Goal: Task Accomplishment & Management: Use online tool/utility

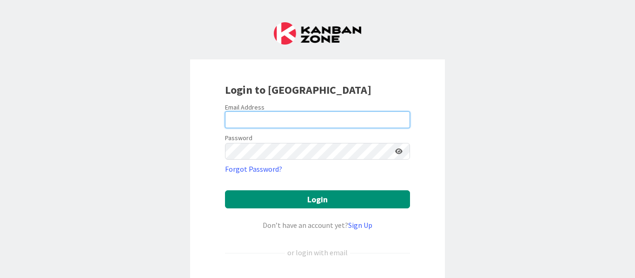
click at [319, 125] on input "email" at bounding box center [317, 120] width 185 height 17
type input "[EMAIL_ADDRESS][PERSON_NAME][DOMAIN_NAME]"
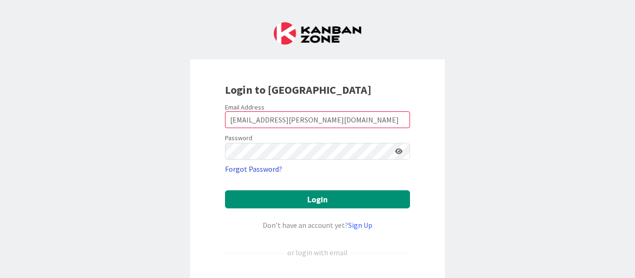
click at [260, 164] on link "Forgot Password?" at bounding box center [253, 169] width 57 height 11
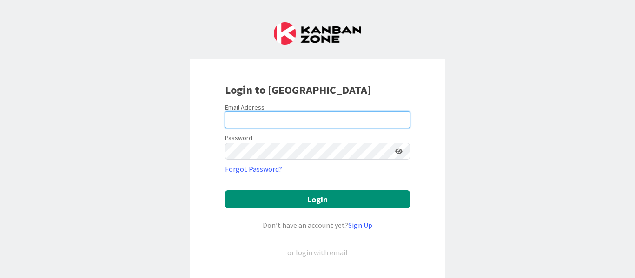
click at [240, 123] on input "email" at bounding box center [317, 120] width 185 height 17
type input "[EMAIL_ADDRESS][PERSON_NAME][DOMAIN_NAME]"
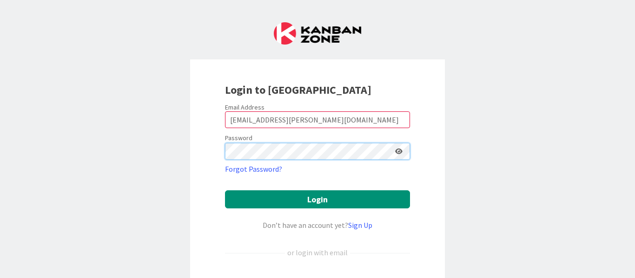
click at [225, 191] on button "Login" at bounding box center [317, 200] width 185 height 18
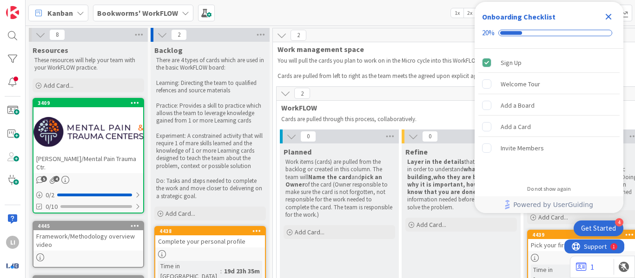
click at [607, 20] on icon "Close Checklist" at bounding box center [608, 16] width 11 height 11
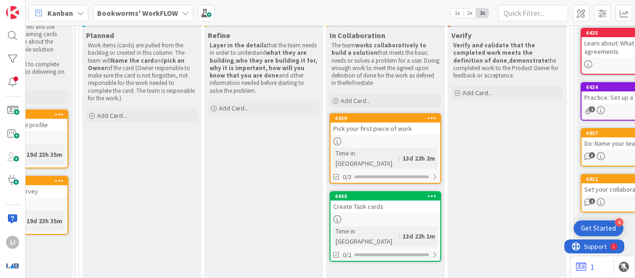
scroll to position [118, 197]
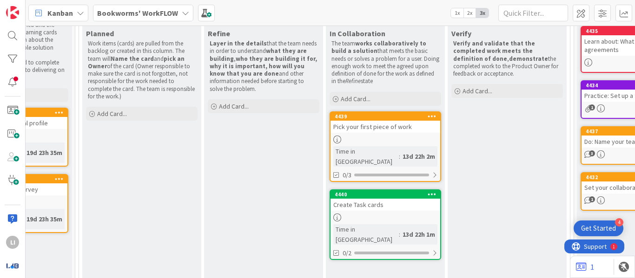
click at [405, 124] on div "Pick your first piece of work" at bounding box center [385, 127] width 110 height 12
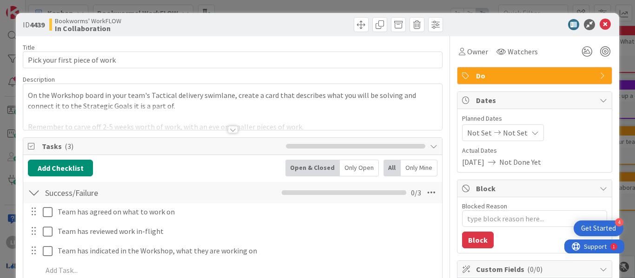
click at [231, 131] on div at bounding box center [233, 129] width 10 height 7
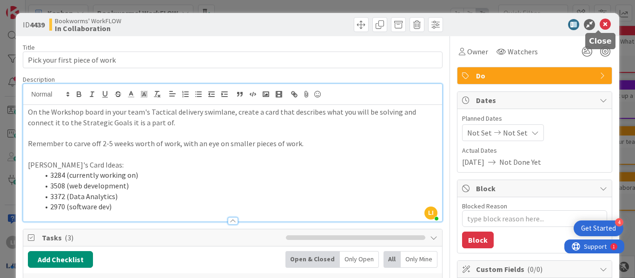
click at [603, 25] on icon at bounding box center [604, 24] width 11 height 11
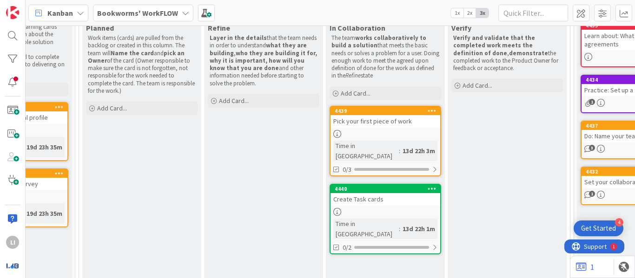
click at [384, 115] on div "Pick your first piece of work" at bounding box center [385, 121] width 110 height 12
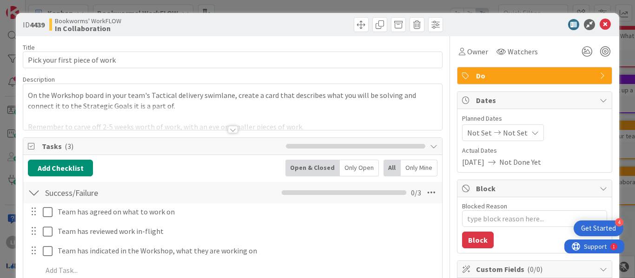
click at [231, 135] on div "Title 29 / 128 Pick your first piece of work Description On the Workshop board …" at bounding box center [233, 227] width 420 height 382
click at [229, 131] on div at bounding box center [233, 129] width 10 height 7
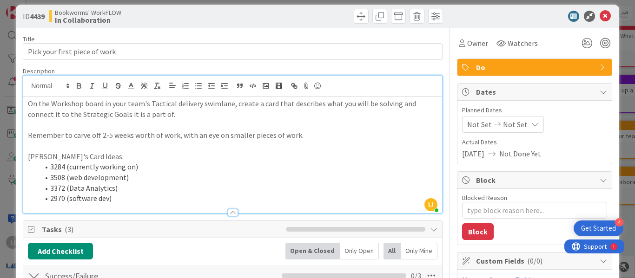
scroll to position [4, 0]
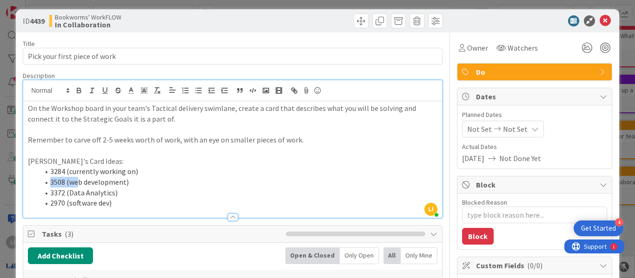
drag, startPoint x: 51, startPoint y: 183, endPoint x: 103, endPoint y: 192, distance: 53.3
click at [99, 185] on li "3508 (web development)" at bounding box center [238, 182] width 398 height 11
click at [103, 192] on li "3372 (Data Analytics)" at bounding box center [238, 193] width 398 height 11
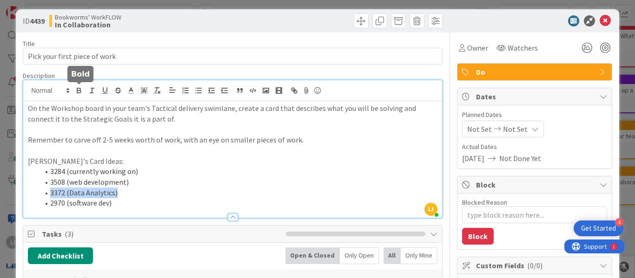
click at [79, 88] on icon "button" at bounding box center [78, 89] width 3 height 2
click at [276, 158] on p "Lesley's Card Ideas:" at bounding box center [232, 161] width 409 height 11
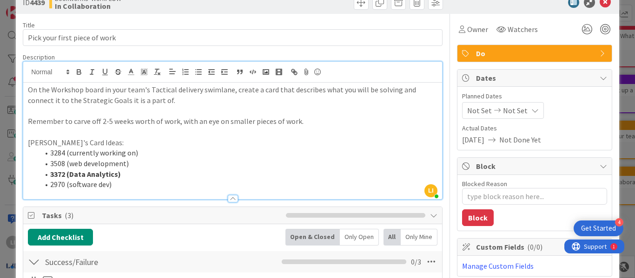
scroll to position [0, 0]
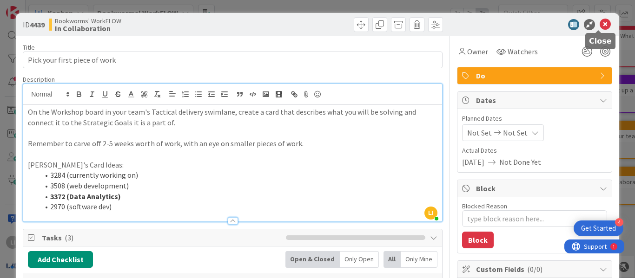
click at [599, 23] on icon at bounding box center [604, 24] width 11 height 11
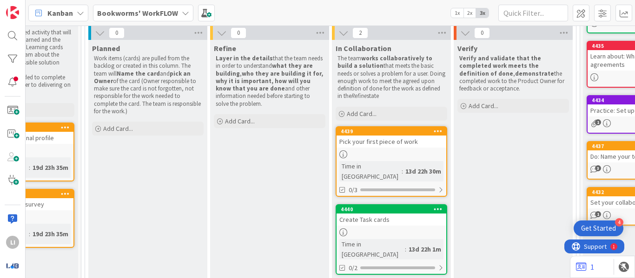
scroll to position [103, 191]
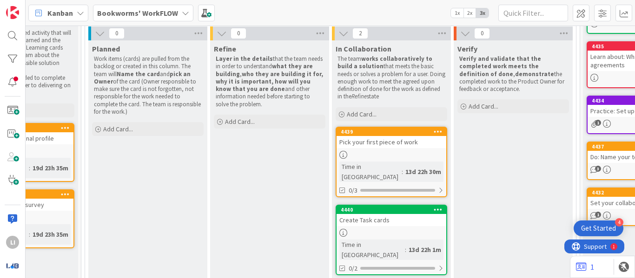
drag, startPoint x: 269, startPoint y: 122, endPoint x: 285, endPoint y: 104, distance: 24.3
click at [269, 122] on div "Add Card..." at bounding box center [270, 122] width 112 height 14
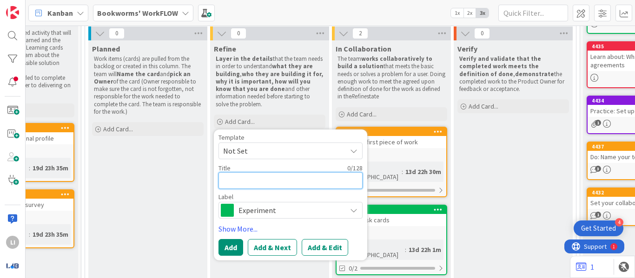
paste textarea "KR2.1: Develop and deploy data collection templates and automation tools (e.g.,…"
type textarea "x"
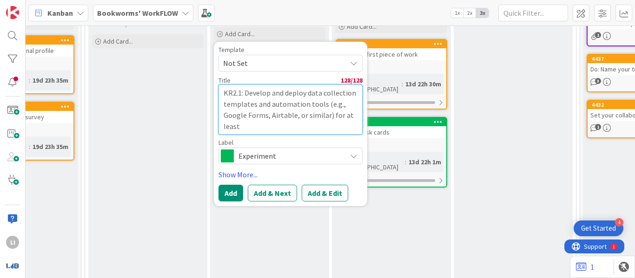
scroll to position [192, 191]
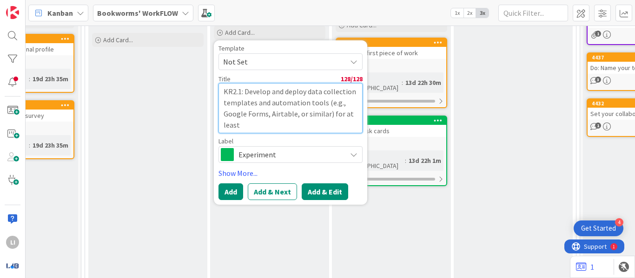
type textarea "KR2.1: Develop and deploy data collection templates and automation tools (e.g.,…"
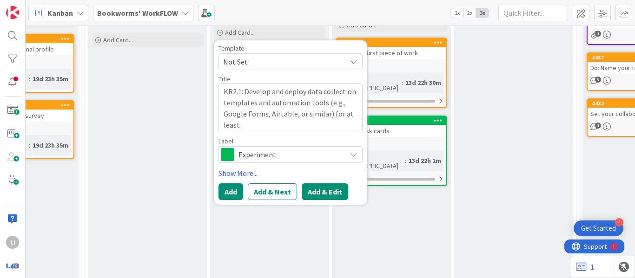
click at [320, 187] on button "Add & Edit" at bounding box center [325, 192] width 46 height 17
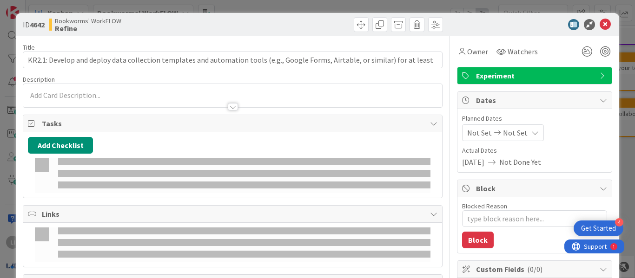
type textarea "x"
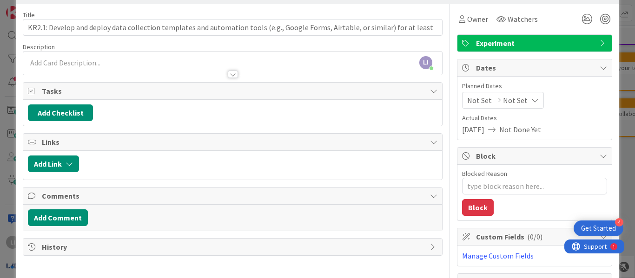
scroll to position [31, 0]
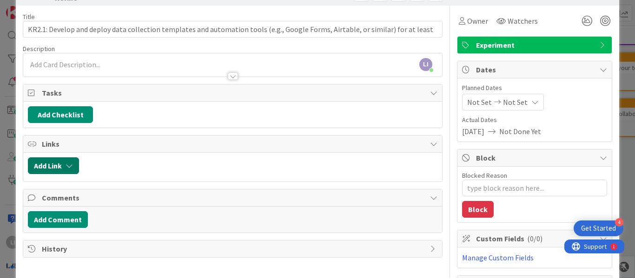
click at [59, 170] on button "Add Link" at bounding box center [53, 166] width 51 height 17
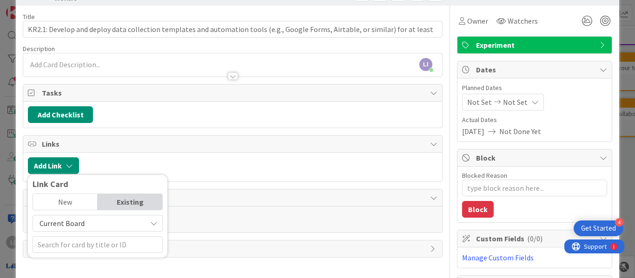
click at [111, 201] on div "Existing" at bounding box center [130, 202] width 65 height 16
click at [105, 228] on span "Current Board" at bounding box center [90, 223] width 104 height 13
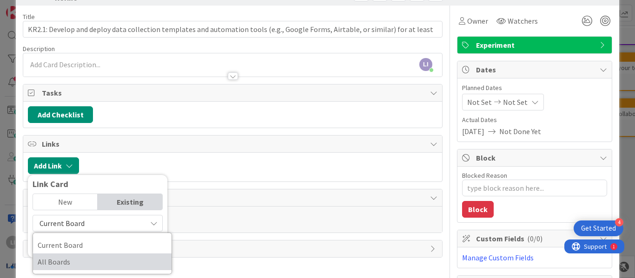
click at [69, 260] on span "All Boards" at bounding box center [102, 262] width 129 height 14
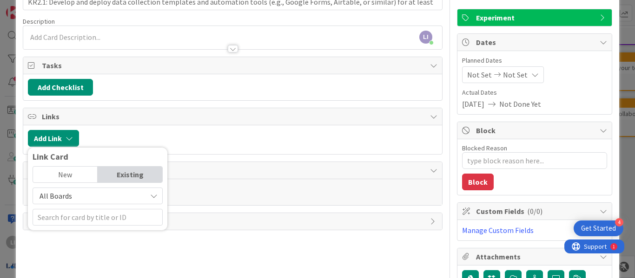
scroll to position [59, 0]
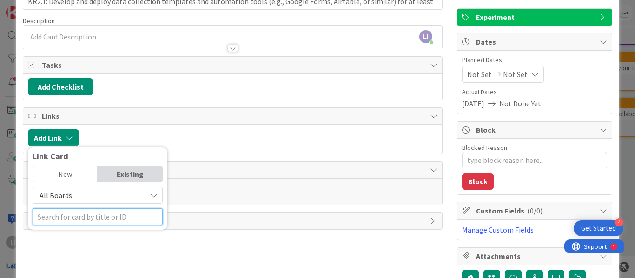
click at [89, 220] on input "text" at bounding box center [98, 217] width 130 height 17
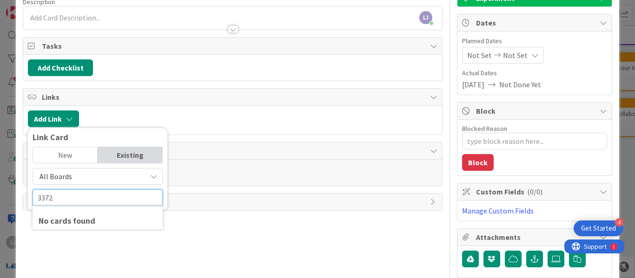
type input "3372"
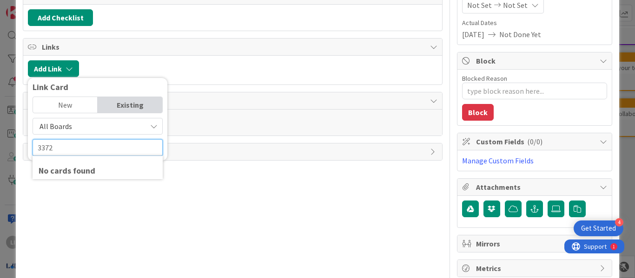
scroll to position [129, 0]
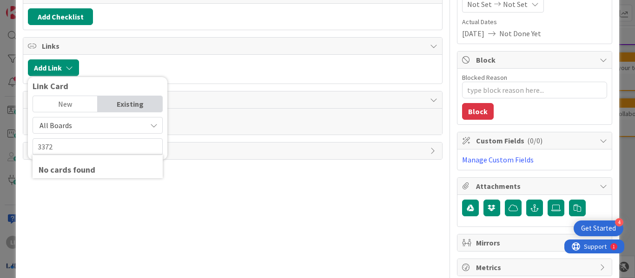
click at [155, 132] on div "All Boards" at bounding box center [98, 125] width 130 height 17
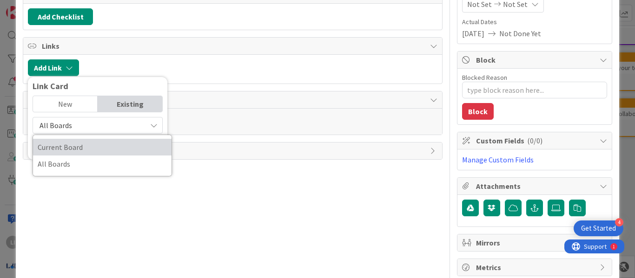
click at [89, 152] on span "Current Board" at bounding box center [102, 147] width 129 height 14
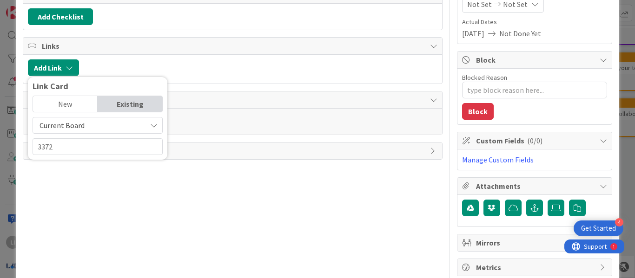
click at [150, 126] on icon at bounding box center [153, 125] width 7 height 7
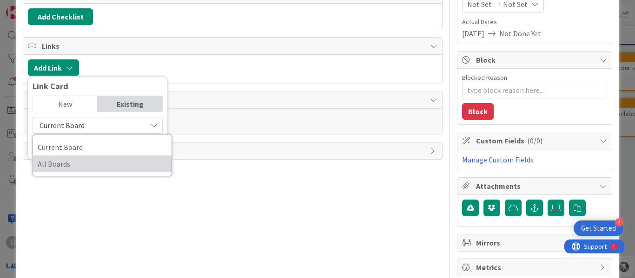
click at [100, 163] on span "All Boards" at bounding box center [102, 164] width 129 height 14
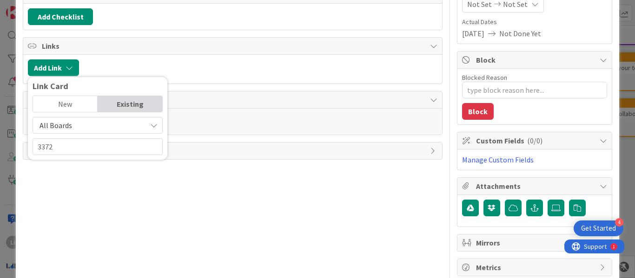
click at [84, 101] on div "New" at bounding box center [65, 104] width 65 height 16
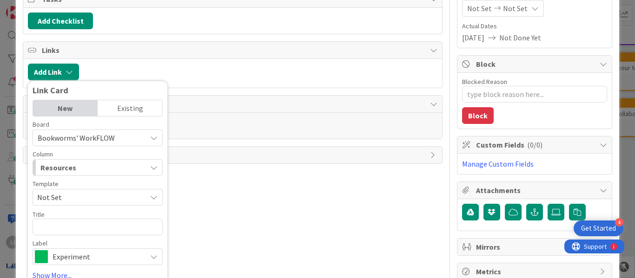
scroll to position [153, 0]
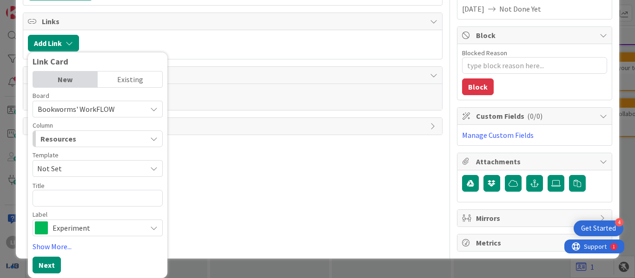
click at [70, 229] on span "Experiment" at bounding box center [97, 228] width 89 height 13
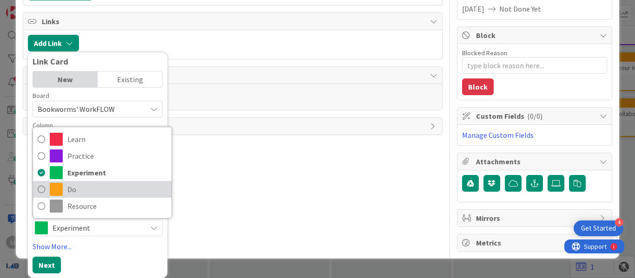
click at [68, 190] on span "Do" at bounding box center [116, 190] width 99 height 14
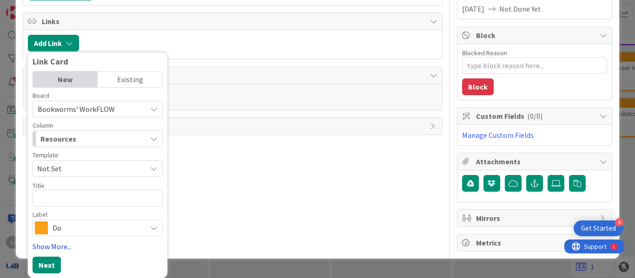
click at [56, 244] on link "Show More..." at bounding box center [98, 246] width 130 height 11
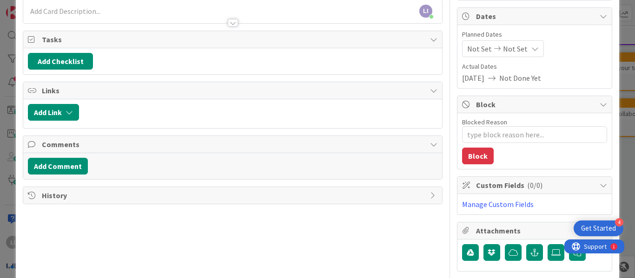
scroll to position [0, 0]
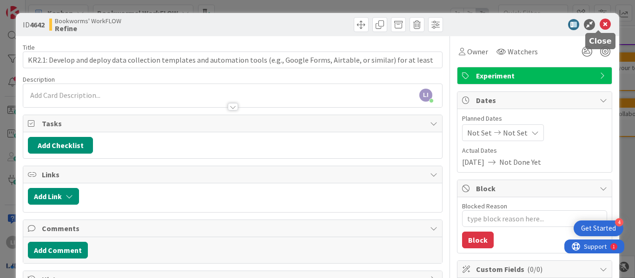
click at [601, 26] on icon at bounding box center [604, 24] width 11 height 11
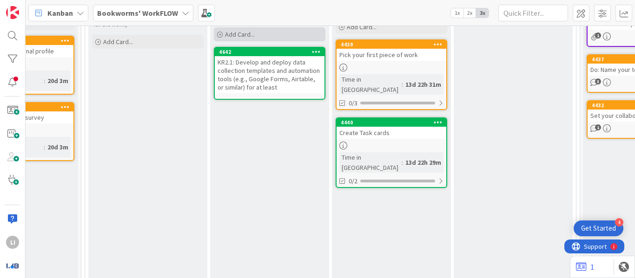
click at [236, 34] on span "Add Card..." at bounding box center [240, 34] width 30 height 8
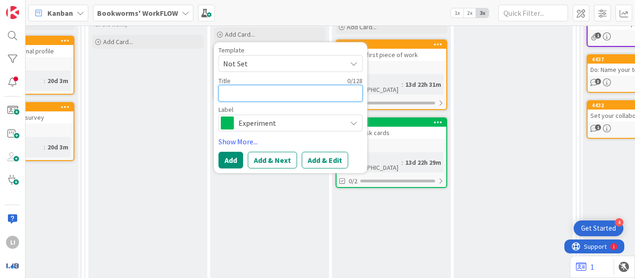
paste textarea "KR2.2: Implement a centralized dashboard or reporting platform that consolidate…"
type textarea "x"
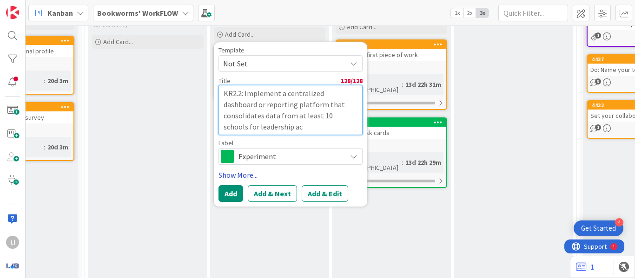
type textarea "KR2.2: Implement a centralized dashboard or reporting platform that consolidate…"
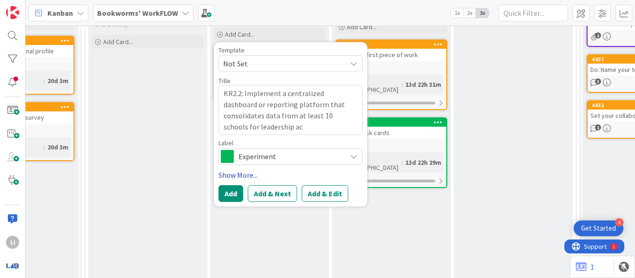
click at [243, 179] on link "Show More..." at bounding box center [290, 175] width 144 height 11
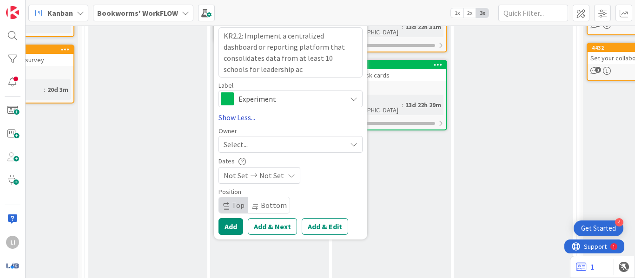
scroll to position [249, 191]
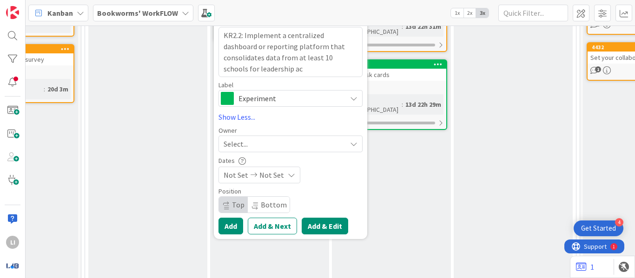
click at [323, 229] on button "Add & Edit" at bounding box center [325, 226] width 46 height 17
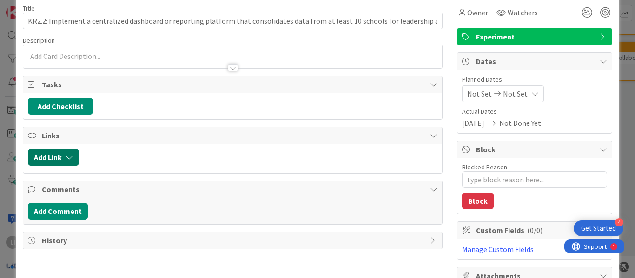
click at [70, 156] on icon "button" at bounding box center [69, 157] width 7 height 7
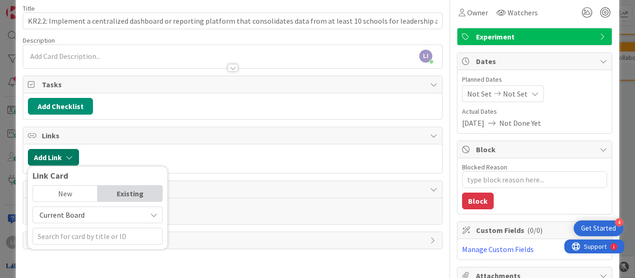
click at [52, 158] on button "Add Link" at bounding box center [53, 157] width 51 height 17
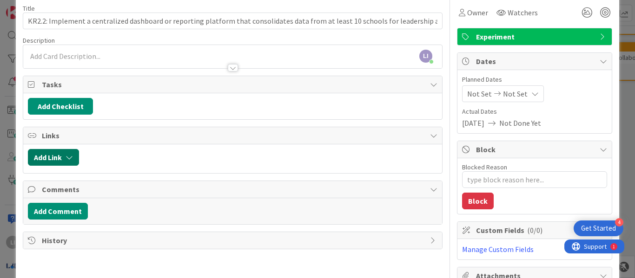
click at [67, 160] on icon "button" at bounding box center [69, 157] width 7 height 7
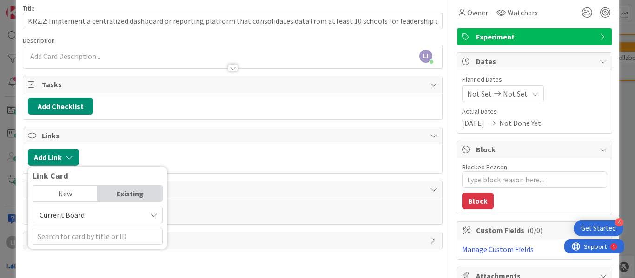
click at [116, 221] on span "Current Board" at bounding box center [90, 215] width 104 height 13
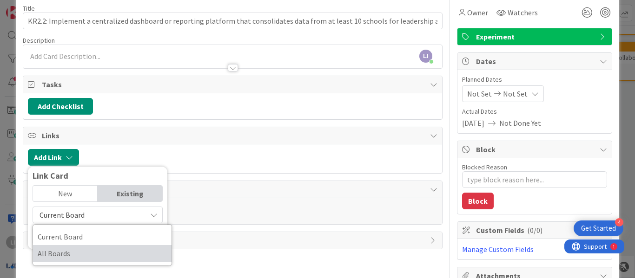
click at [84, 253] on span "All Boards" at bounding box center [102, 254] width 129 height 14
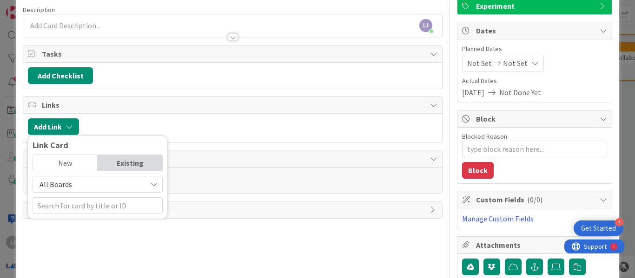
scroll to position [70, 0]
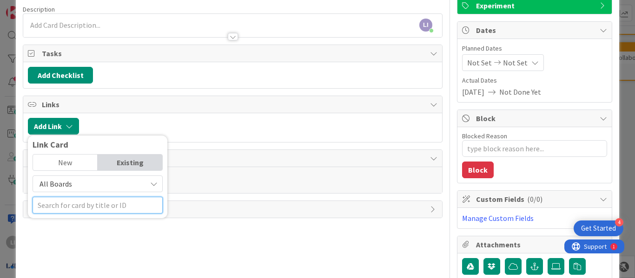
click at [91, 210] on input "text" at bounding box center [98, 205] width 130 height 17
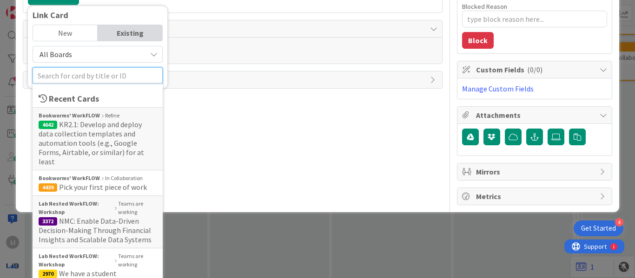
scroll to position [204, 0]
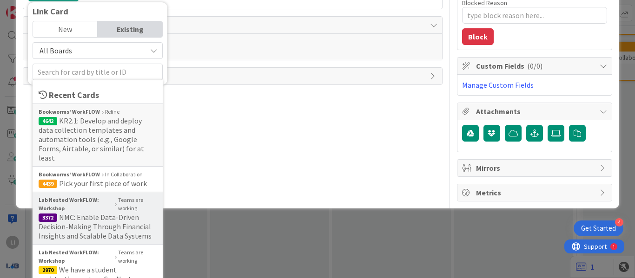
click at [76, 203] on b "Lab Nested WorkFLOW: Workshop" at bounding box center [76, 204] width 74 height 17
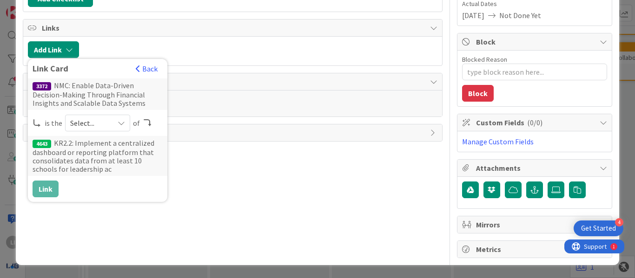
scroll to position [147, 0]
click at [121, 121] on icon at bounding box center [121, 122] width 7 height 7
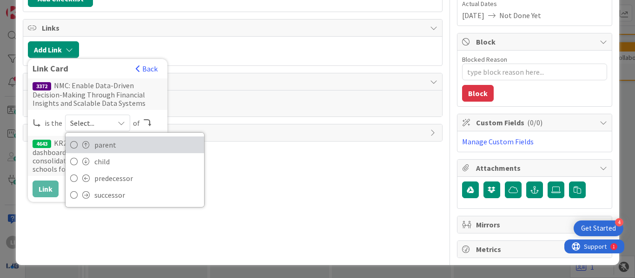
click at [110, 149] on span "parent" at bounding box center [146, 145] width 105 height 14
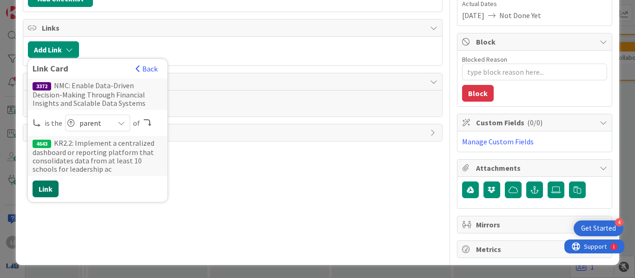
click at [44, 192] on button "Link" at bounding box center [46, 189] width 26 height 17
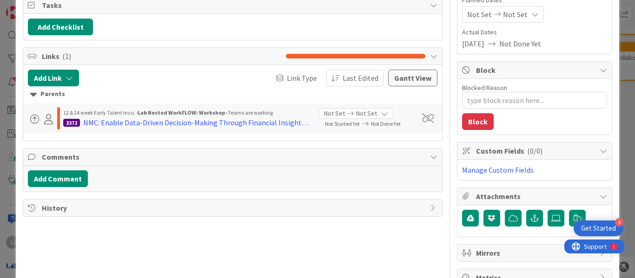
scroll to position [116, 0]
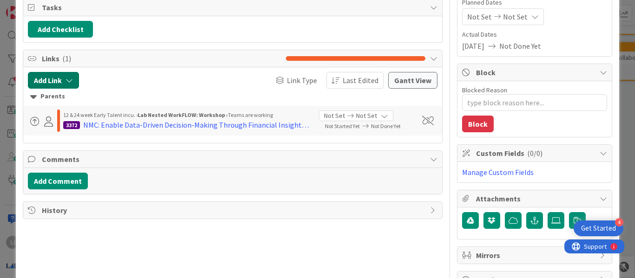
click at [72, 79] on icon "button" at bounding box center [69, 80] width 7 height 7
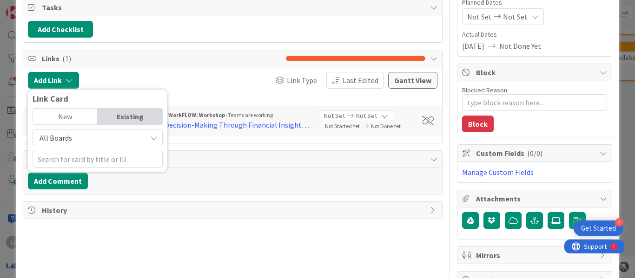
click at [112, 138] on span "All Boards" at bounding box center [90, 138] width 104 height 13
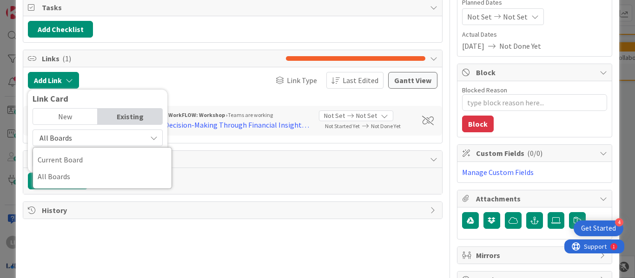
click at [109, 141] on span "All Boards" at bounding box center [90, 138] width 104 height 13
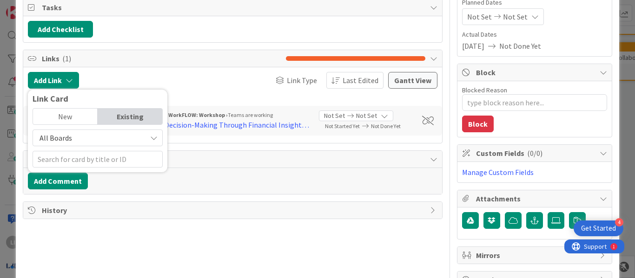
click at [137, 114] on div "Existing" at bounding box center [130, 117] width 65 height 16
click at [93, 162] on input "text" at bounding box center [98, 159] width 130 height 17
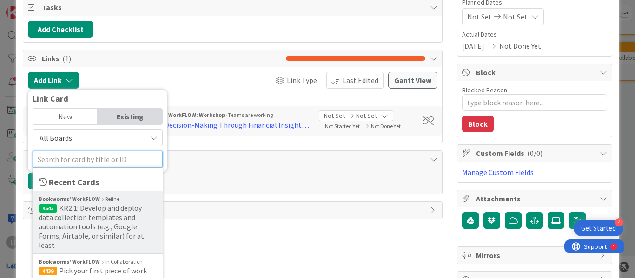
scroll to position [151, 0]
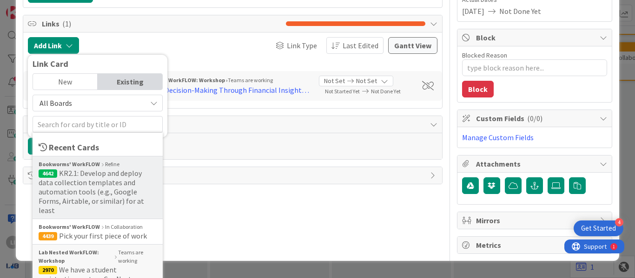
click at [83, 182] on span "KR2.1: Develop and deploy data collection templates and automation tools (e.g.,…" at bounding box center [91, 192] width 105 height 46
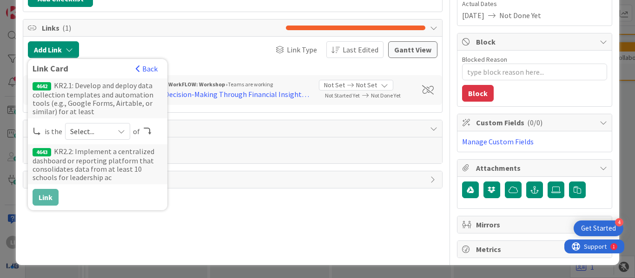
scroll to position [147, 0]
click at [118, 132] on icon at bounding box center [121, 131] width 7 height 7
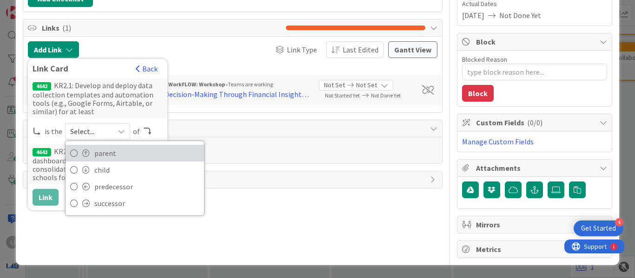
click at [108, 154] on span "parent" at bounding box center [146, 153] width 105 height 14
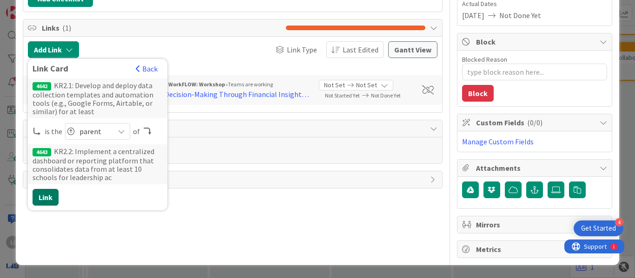
click at [50, 196] on button "Link" at bounding box center [46, 197] width 26 height 17
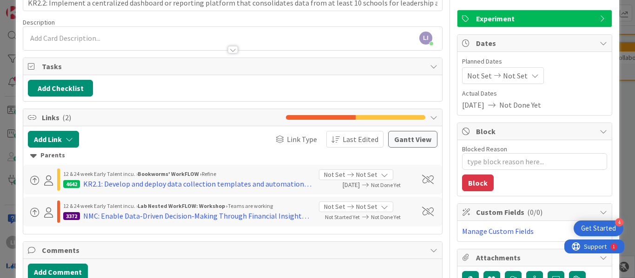
scroll to position [0, 0]
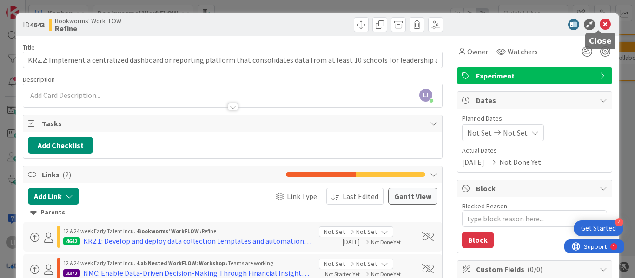
click at [600, 25] on icon at bounding box center [604, 24] width 11 height 11
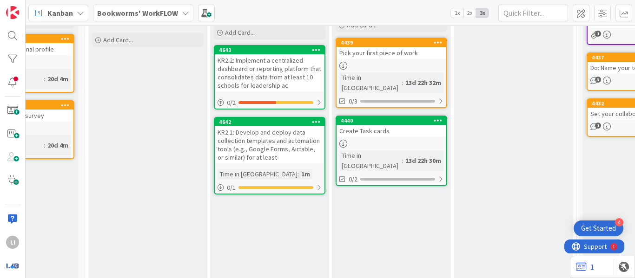
click at [268, 131] on div "KR2.1: Develop and deploy data collection templates and automation tools (e.g.,…" at bounding box center [270, 144] width 110 height 37
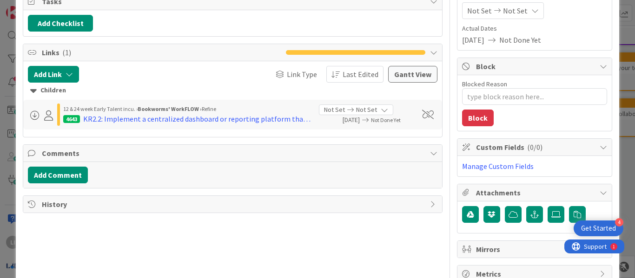
scroll to position [114, 0]
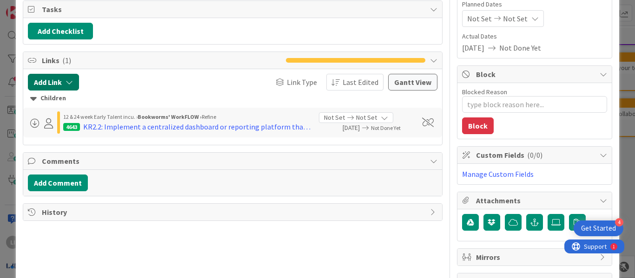
click at [71, 85] on icon "button" at bounding box center [69, 82] width 7 height 7
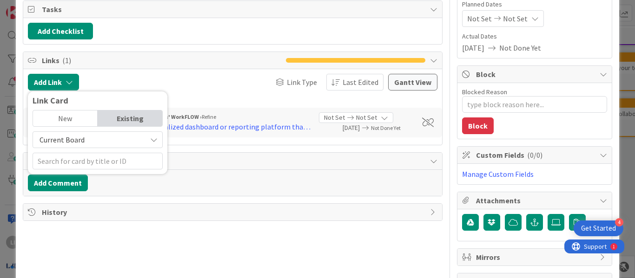
click at [116, 120] on div "Existing" at bounding box center [130, 119] width 65 height 16
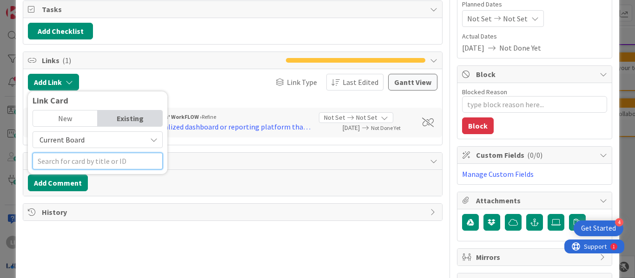
click at [78, 157] on input "text" at bounding box center [98, 161] width 130 height 17
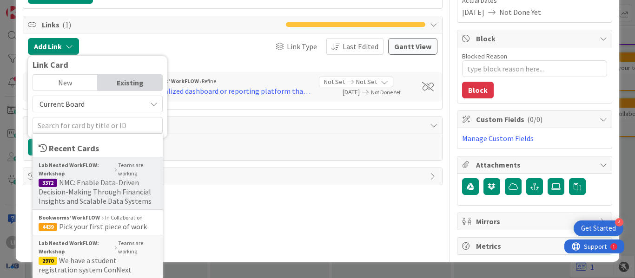
click at [77, 183] on span "NMC: Enable Data-Driven Decision-Making Through Financial Insights and Scalable…" at bounding box center [95, 192] width 113 height 28
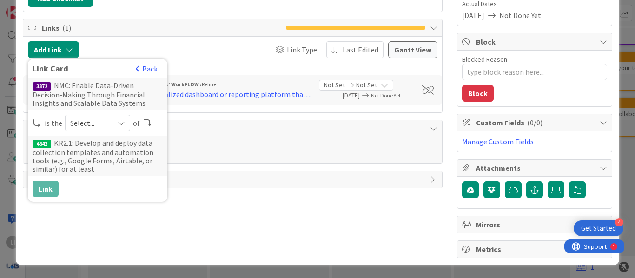
scroll to position [147, 0]
click at [104, 125] on span "Select..." at bounding box center [89, 123] width 39 height 13
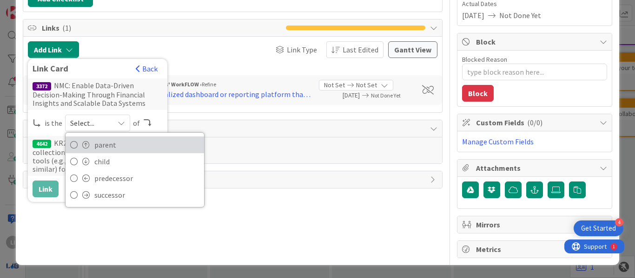
click at [110, 145] on span "parent" at bounding box center [146, 145] width 105 height 14
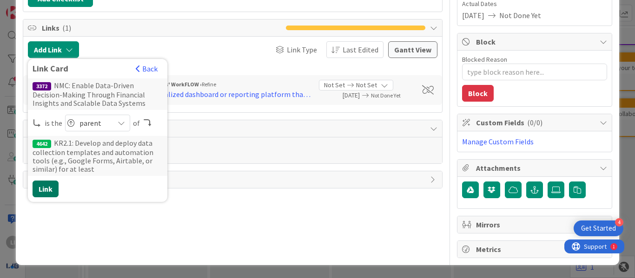
click at [50, 188] on button "Link" at bounding box center [46, 189] width 26 height 17
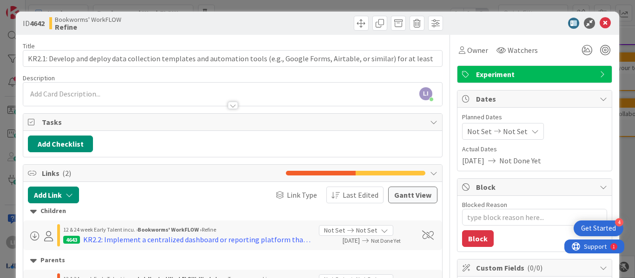
scroll to position [0, 0]
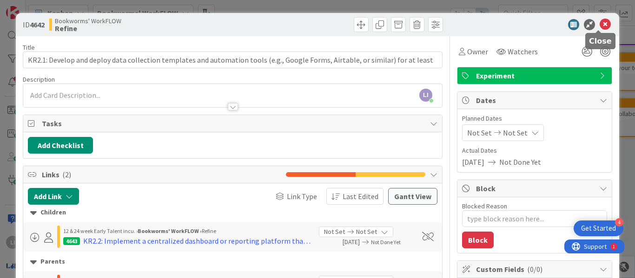
click at [602, 26] on icon at bounding box center [604, 24] width 11 height 11
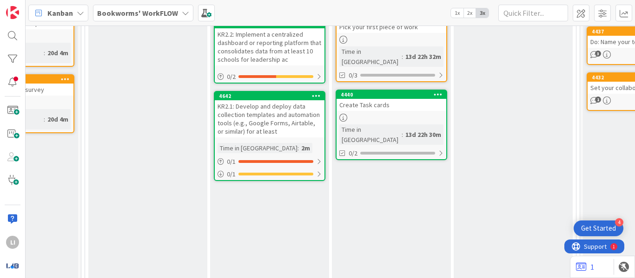
scroll to position [126, 191]
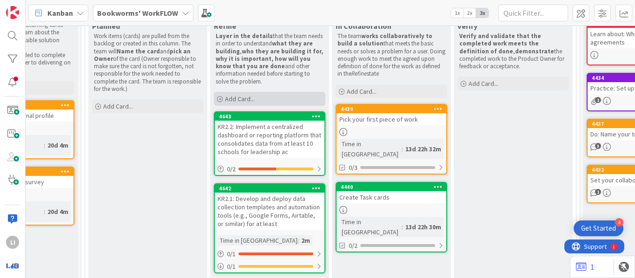
click at [247, 97] on span "Add Card..." at bounding box center [240, 99] width 30 height 8
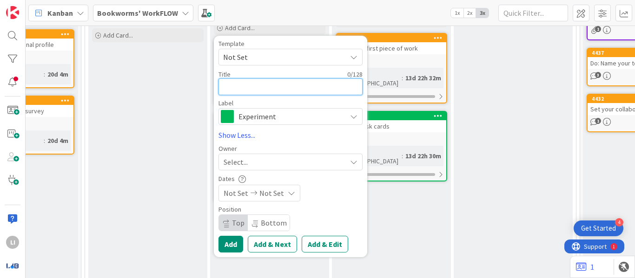
scroll to position [208, 191]
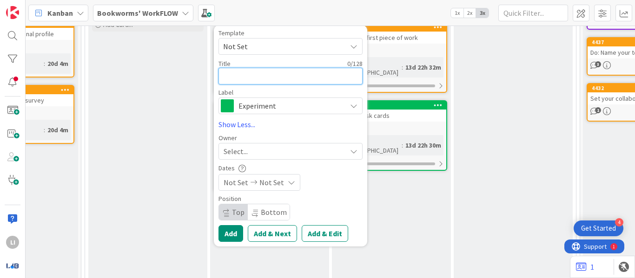
paste textarea "KR2.3: Reduce manual data collection time by 50% for staff using automated work…"
type textarea "x"
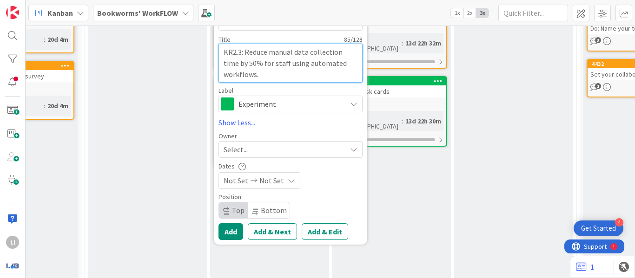
scroll to position [232, 191]
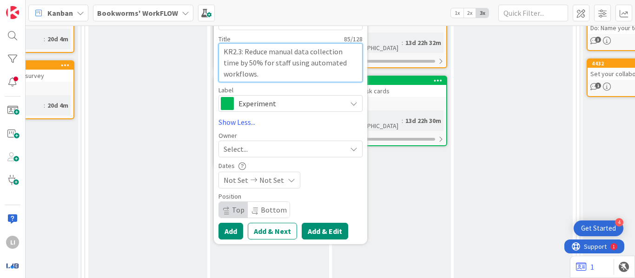
type textarea "KR2.3: Reduce manual data collection time by 50% for staff using automated work…"
click at [308, 227] on button "Add & Edit" at bounding box center [325, 231] width 46 height 17
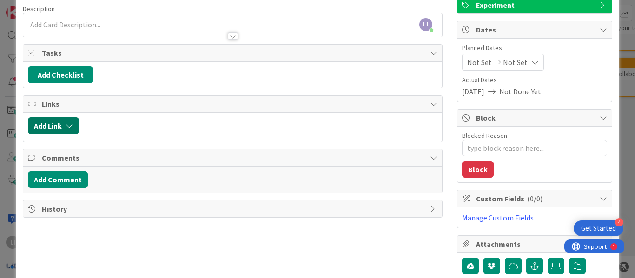
click at [68, 126] on icon "button" at bounding box center [69, 125] width 7 height 7
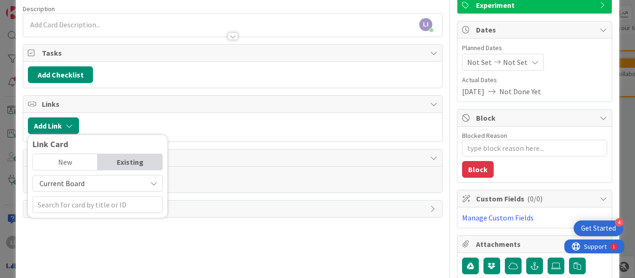
click at [121, 165] on div "Existing" at bounding box center [130, 162] width 65 height 16
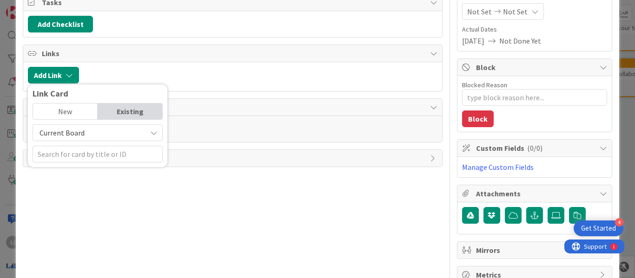
scroll to position [147, 0]
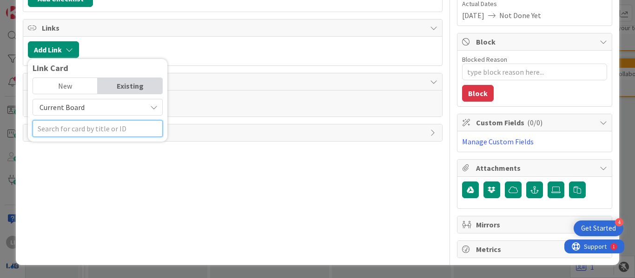
click at [111, 127] on input "text" at bounding box center [98, 128] width 130 height 17
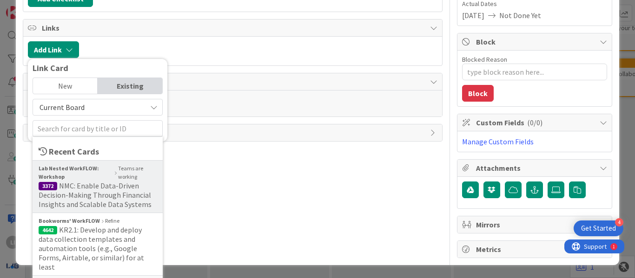
click at [84, 181] on span "NMC: Enable Data-Driven Decision-Making Through Financial Insights and Scalable…" at bounding box center [95, 195] width 113 height 28
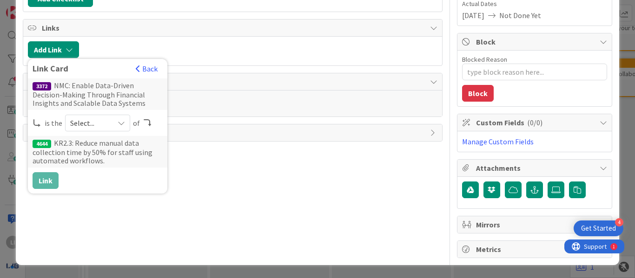
click at [96, 123] on span "Select..." at bounding box center [89, 123] width 39 height 13
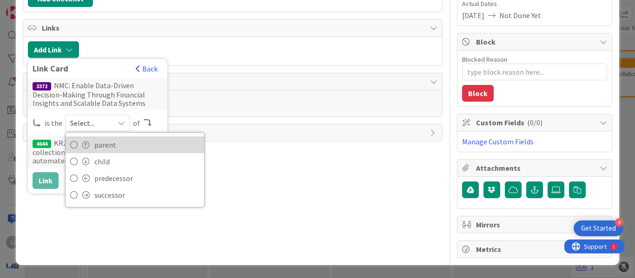
click at [110, 150] on span "parent" at bounding box center [146, 145] width 105 height 14
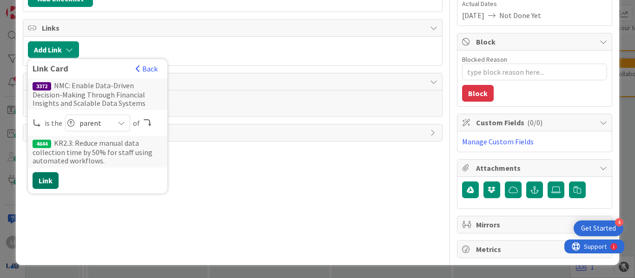
click at [46, 181] on button "Link" at bounding box center [46, 180] width 26 height 17
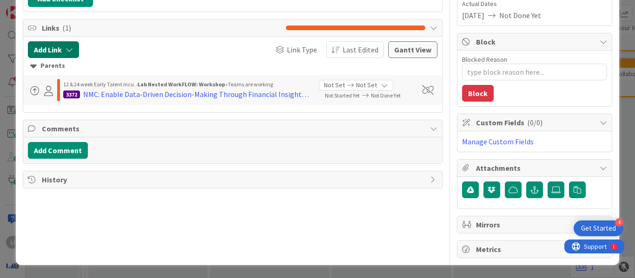
click at [74, 52] on button "Add Link" at bounding box center [53, 49] width 51 height 17
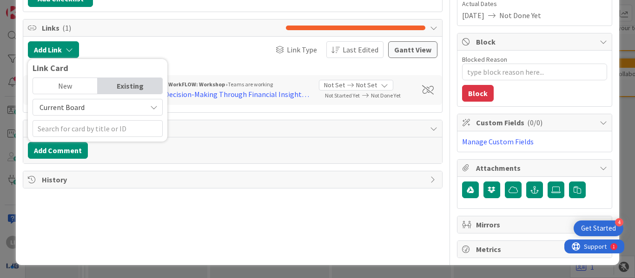
click at [115, 86] on div "Existing" at bounding box center [130, 86] width 65 height 16
click at [85, 131] on input "text" at bounding box center [98, 128] width 130 height 17
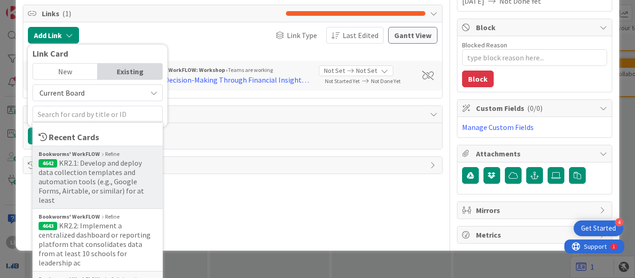
click at [93, 166] on span "KR2.1: Develop and deploy data collection templates and automation tools (e.g.,…" at bounding box center [91, 181] width 105 height 46
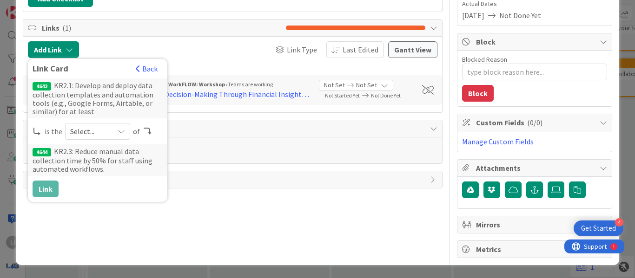
click at [103, 138] on span "Select..." at bounding box center [89, 131] width 39 height 13
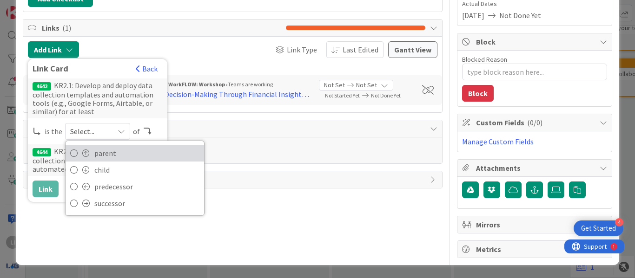
click at [107, 154] on span "parent" at bounding box center [146, 153] width 105 height 14
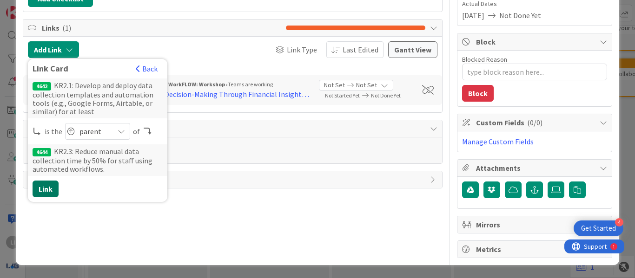
click at [52, 184] on button "Link" at bounding box center [46, 189] width 26 height 17
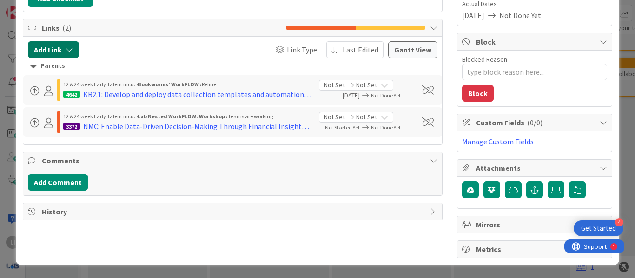
click at [69, 50] on icon "button" at bounding box center [69, 49] width 7 height 7
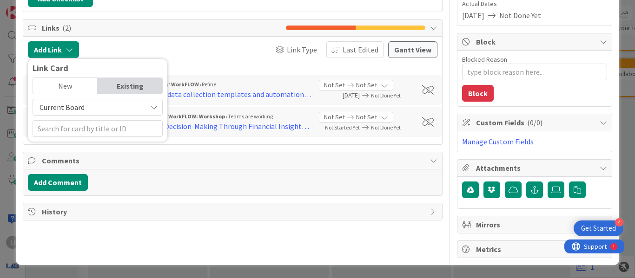
click at [120, 85] on div "Existing" at bounding box center [130, 86] width 65 height 16
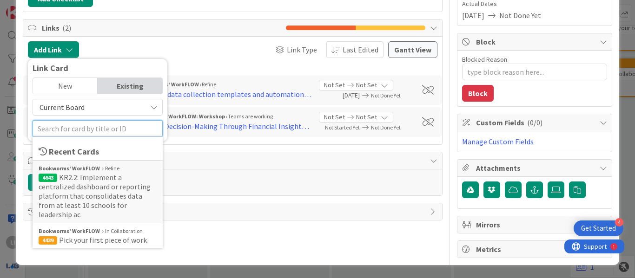
click at [79, 132] on input "text" at bounding box center [98, 128] width 130 height 17
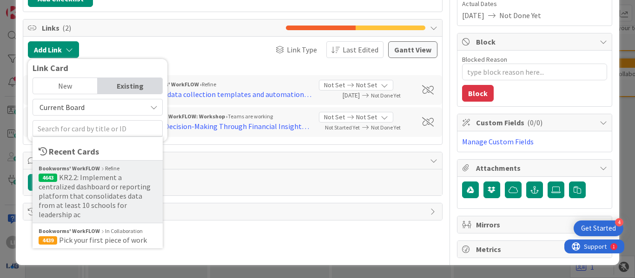
click at [75, 189] on span "KR2.2: Implement a centralized dashboard or reporting platform that consolidate…" at bounding box center [95, 196] width 112 height 46
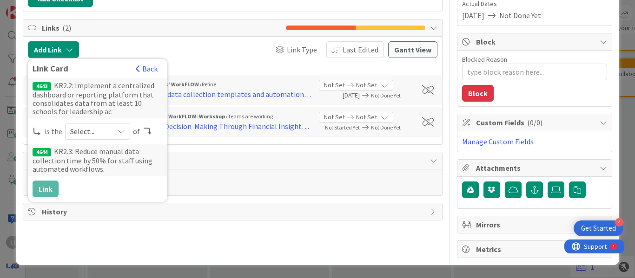
click at [86, 130] on span "Select..." at bounding box center [89, 131] width 39 height 13
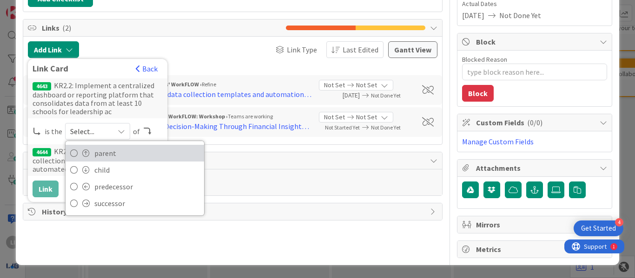
click at [113, 161] on link "parent" at bounding box center [135, 153] width 138 height 17
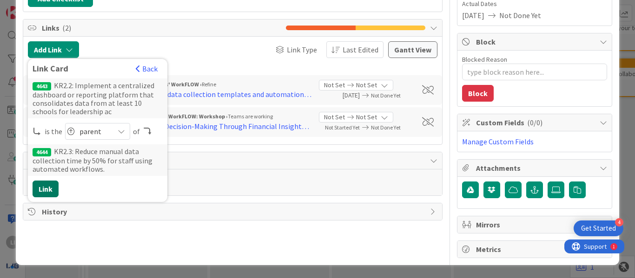
click at [43, 187] on button "Link" at bounding box center [46, 189] width 26 height 17
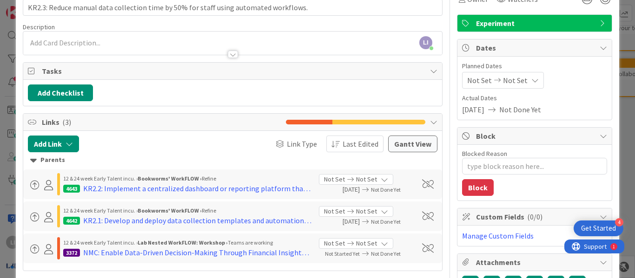
scroll to position [0, 0]
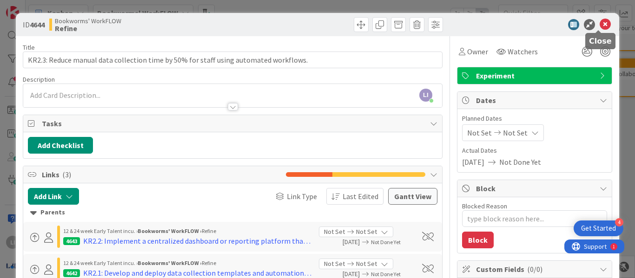
click at [600, 27] on icon at bounding box center [604, 24] width 11 height 11
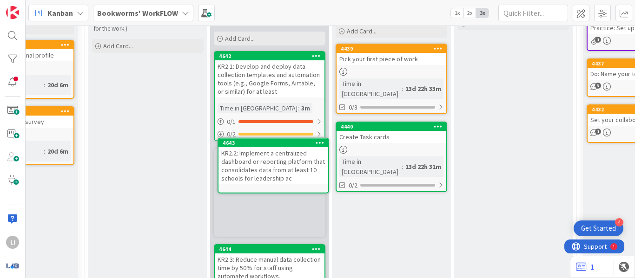
scroll to position [182, 191]
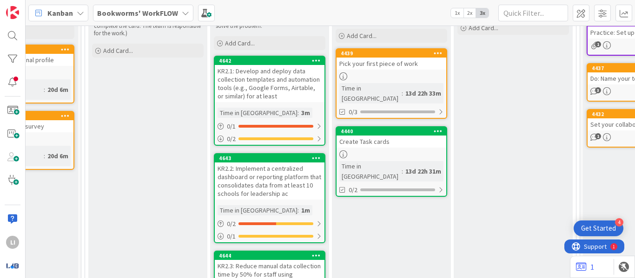
click at [264, 76] on div "KR2.1: Develop and deploy data collection templates and automation tools (e.g.,…" at bounding box center [270, 83] width 110 height 37
type textarea "x"
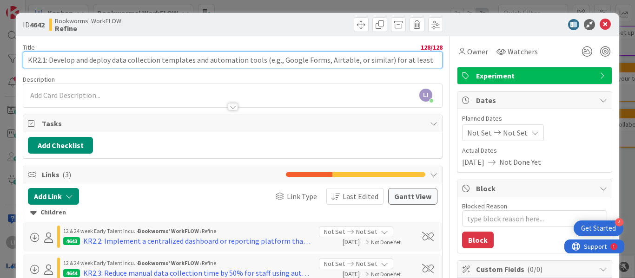
drag, startPoint x: 262, startPoint y: 62, endPoint x: 427, endPoint y: 62, distance: 164.5
click at [427, 62] on input "KR2.1: Develop and deploy data collection templates and automation tools (e.g.,…" at bounding box center [233, 60] width 420 height 17
type input "KR2.1: Develop and deploy data collection templates and automation tools"
type textarea "x"
type input "KR2.1: Develop and deploy data collection templates and automation tools"
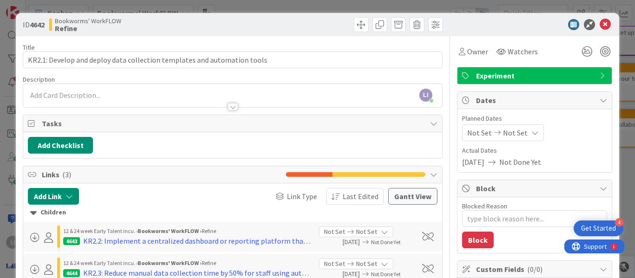
click at [220, 88] on div "LI Lesley Iazzag just joined" at bounding box center [232, 95] width 419 height 23
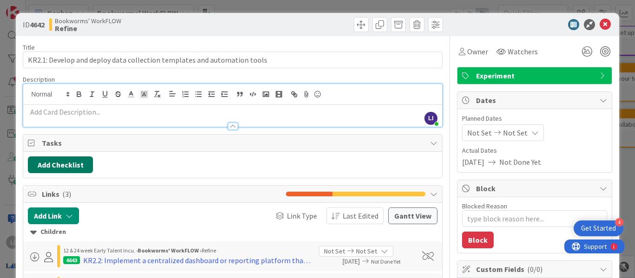
click at [71, 165] on button "Add Checklist" at bounding box center [60, 165] width 65 height 17
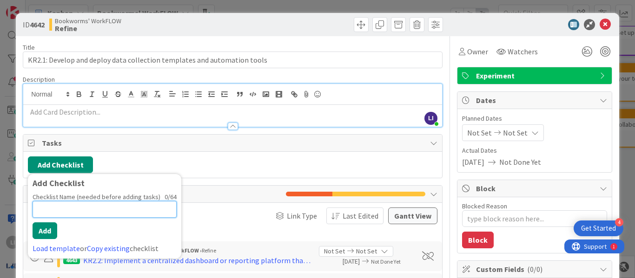
scroll to position [21, 0]
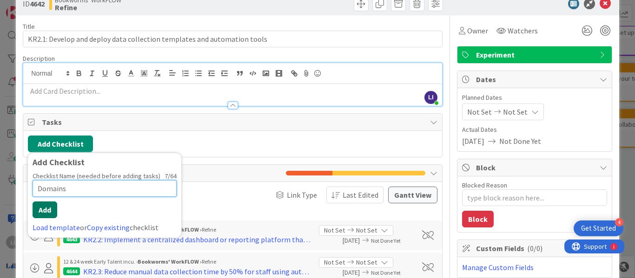
type input "Domains"
click at [47, 211] on button "Add" at bounding box center [45, 210] width 25 height 17
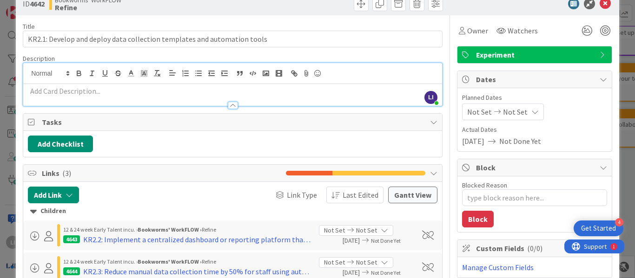
type textarea "x"
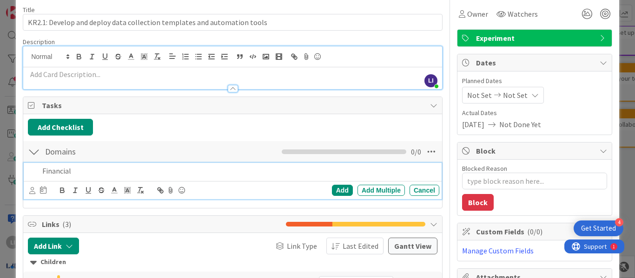
scroll to position [38, 0]
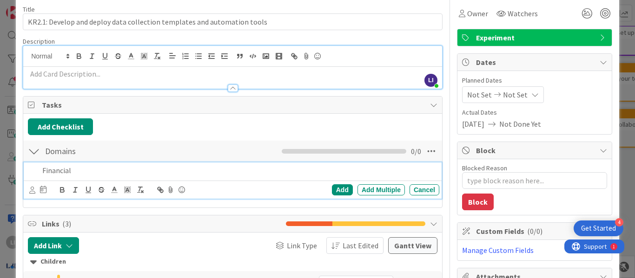
click at [68, 80] on div at bounding box center [232, 84] width 419 height 10
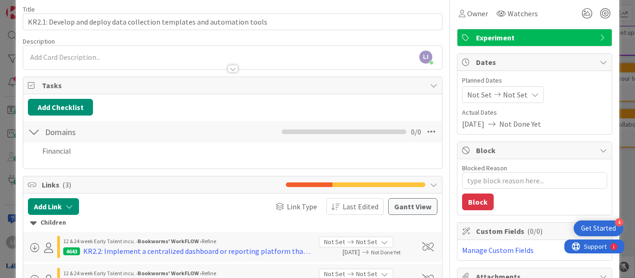
click at [65, 63] on div at bounding box center [232, 64] width 419 height 10
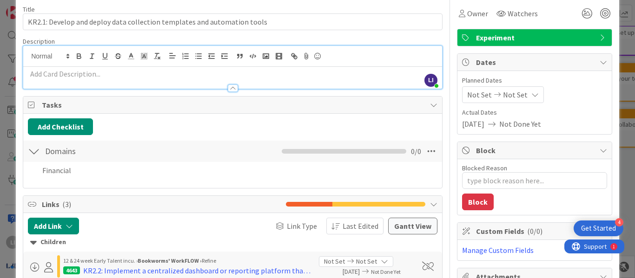
click at [52, 73] on p at bounding box center [232, 74] width 409 height 11
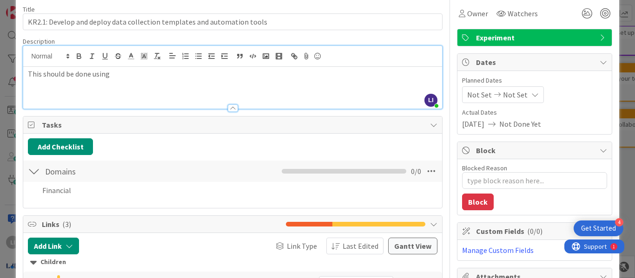
click at [120, 71] on p "This should be done using" at bounding box center [232, 74] width 409 height 11
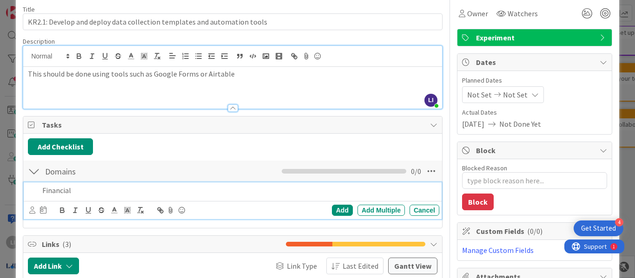
click at [84, 191] on p "Financial" at bounding box center [238, 190] width 393 height 11
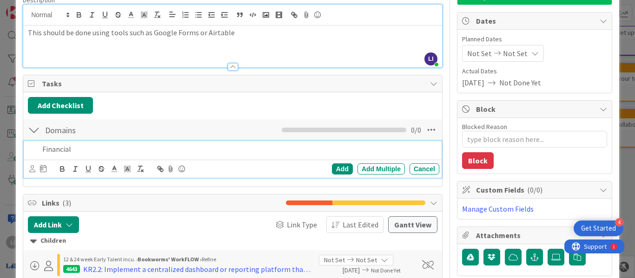
scroll to position [81, 0]
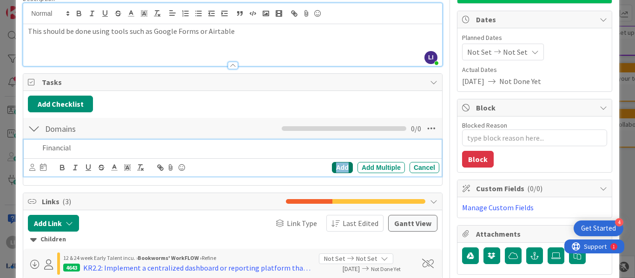
click at [336, 167] on div "Add" at bounding box center [342, 167] width 21 height 11
type textarea "x"
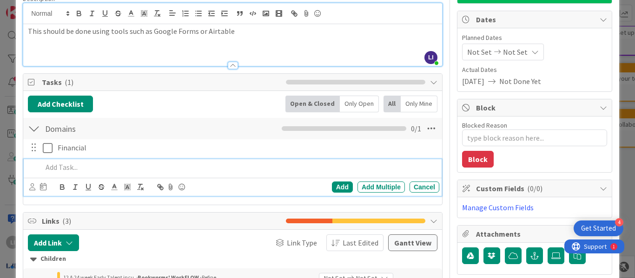
click at [101, 162] on div at bounding box center [239, 167] width 401 height 16
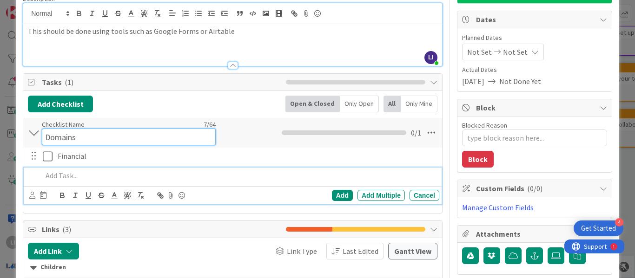
click at [97, 130] on input "Domains" at bounding box center [129, 137] width 174 height 17
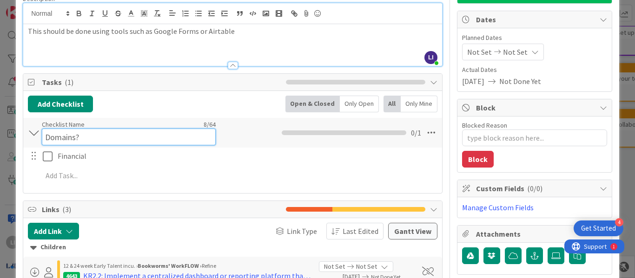
type input "Domains?"
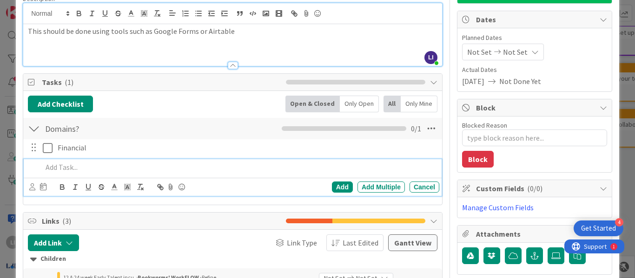
click at [70, 165] on p at bounding box center [238, 167] width 393 height 11
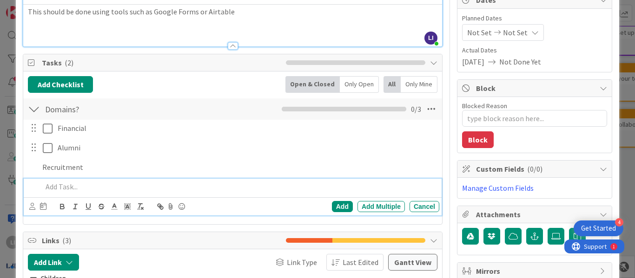
scroll to position [120, 0]
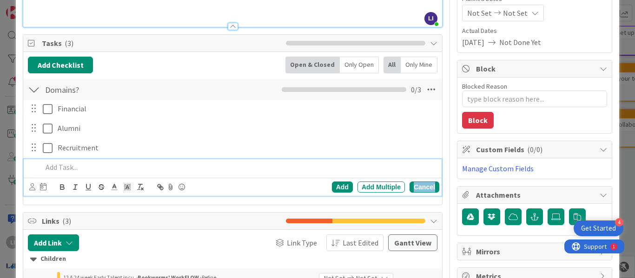
click at [422, 188] on div "Cancel" at bounding box center [424, 187] width 30 height 11
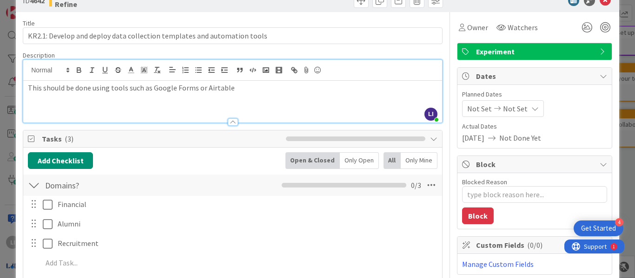
scroll to position [0, 0]
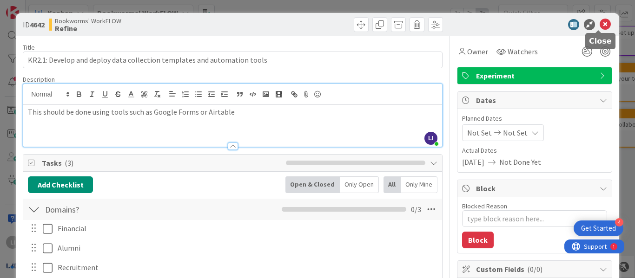
click at [600, 27] on icon at bounding box center [604, 24] width 11 height 11
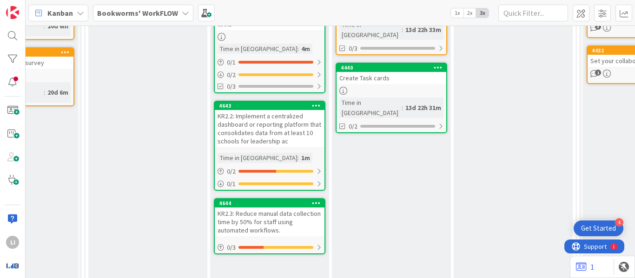
scroll to position [247, 191]
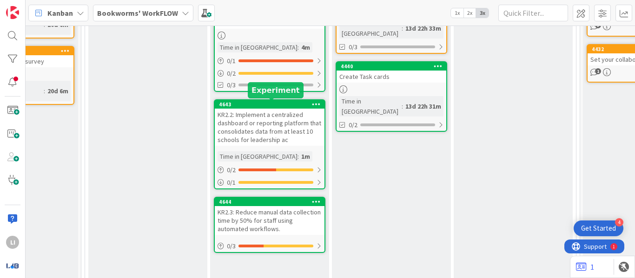
click at [284, 104] on div "4643" at bounding box center [271, 104] width 105 height 7
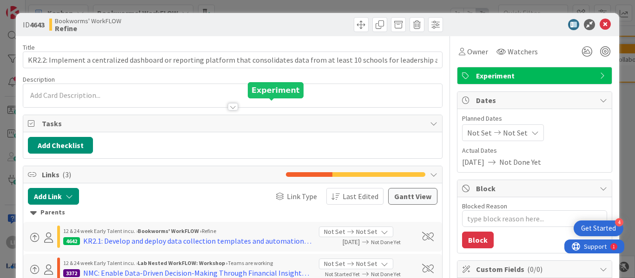
type textarea "x"
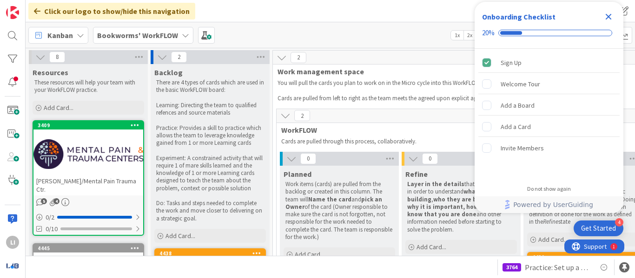
click at [609, 17] on icon "Close Checklist" at bounding box center [608, 17] width 6 height 6
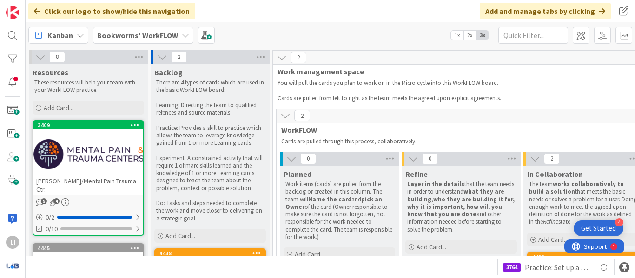
click at [146, 37] on b "Bookworms' WorkFLOW" at bounding box center [137, 35] width 81 height 9
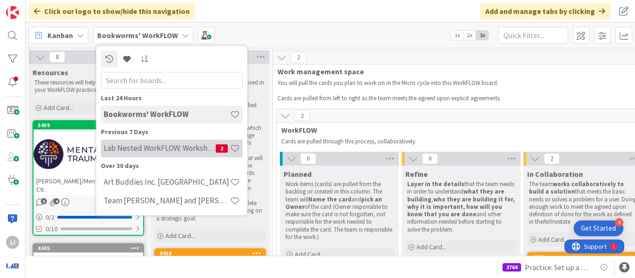
click at [151, 144] on h4 "Lab Nested WorkFLOW: Workshop" at bounding box center [160, 148] width 112 height 9
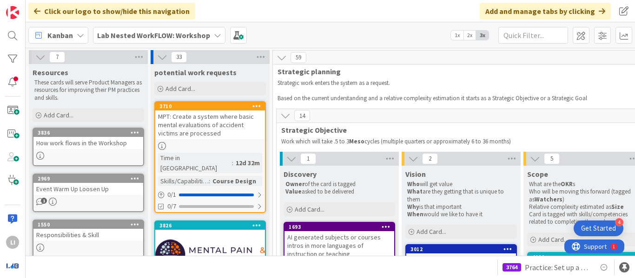
click at [284, 34] on div "Kanban Lab Nested WorkFLOW: Workshop 1x 2x 3x" at bounding box center [330, 35] width 609 height 26
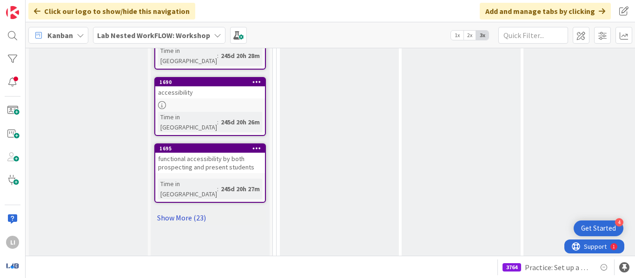
scroll to position [965, 0]
click at [195, 211] on link "Show More (23)" at bounding box center [210, 218] width 112 height 15
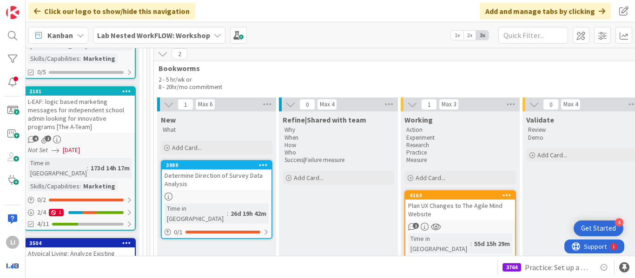
scroll to position [620, 1369]
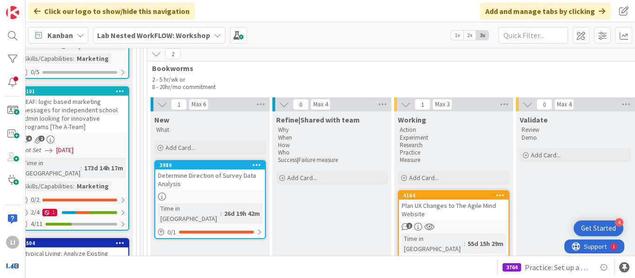
click at [220, 170] on div "Determine Direction of Survey Data Analysis" at bounding box center [210, 180] width 110 height 20
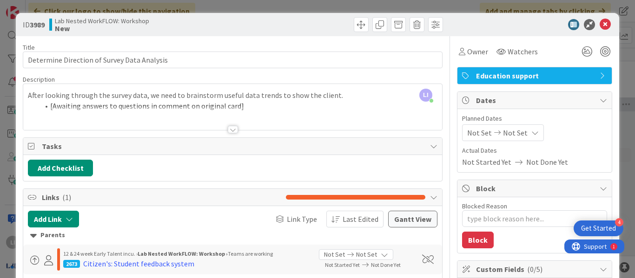
click at [231, 130] on div at bounding box center [233, 129] width 10 height 7
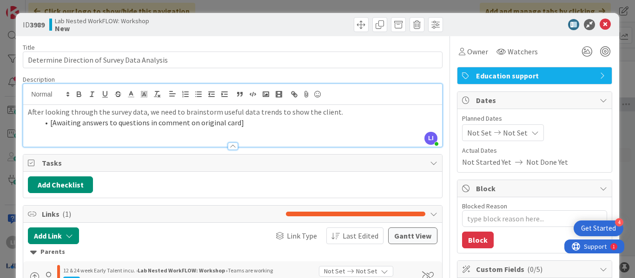
click at [229, 146] on div at bounding box center [233, 146] width 10 height 7
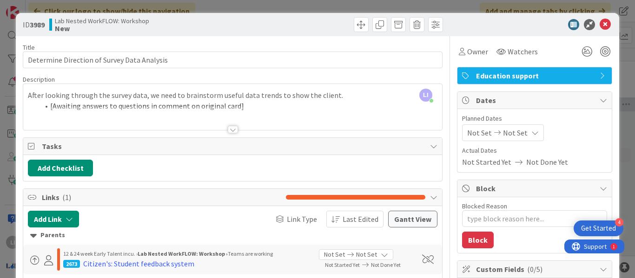
click at [311, 33] on div "ID 3989 Lab Nested WorkFLOW: Workshop New" at bounding box center [317, 24] width 603 height 23
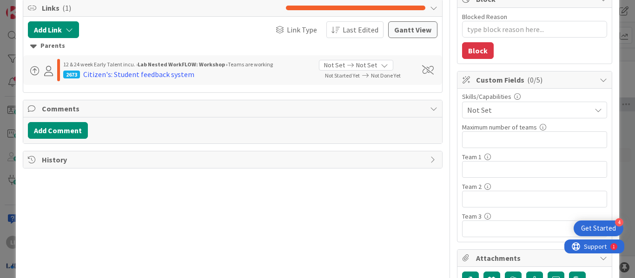
scroll to position [189, 0]
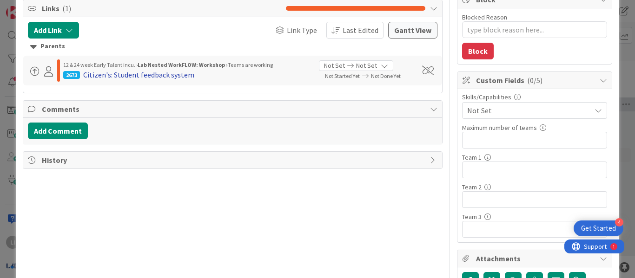
click at [169, 76] on div "Citizen's: Student feedback system" at bounding box center [138, 74] width 111 height 11
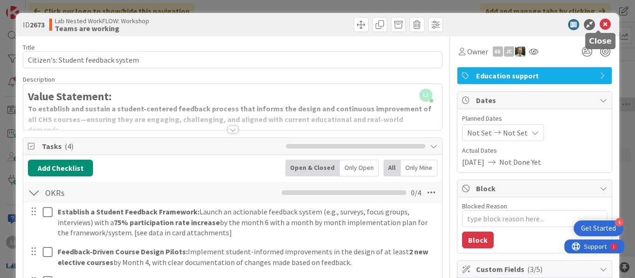
click at [602, 29] on icon at bounding box center [604, 24] width 11 height 11
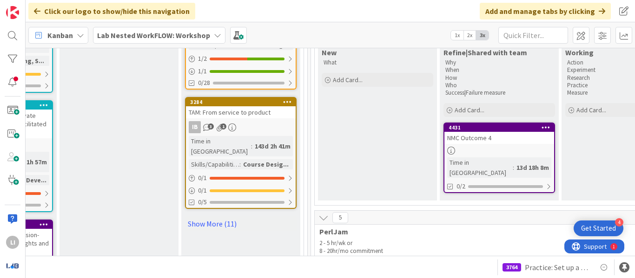
scroll to position [1064, 1202]
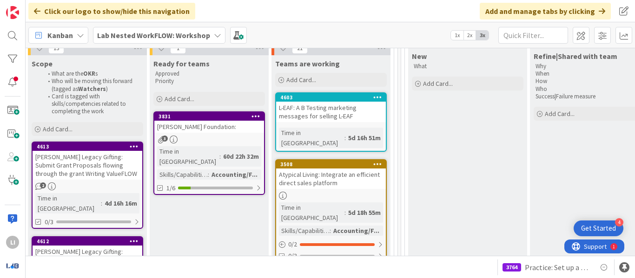
scroll to position [112, 1111]
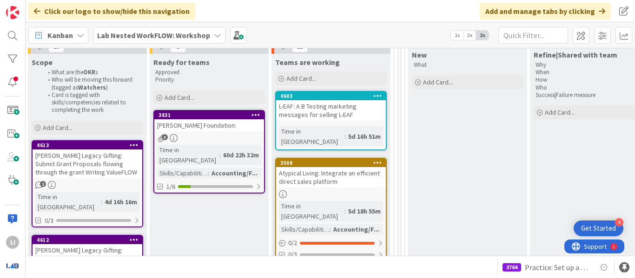
click at [258, 146] on div "Time in Column : 60d 22h 32m Skills/Capabilities : Accounting/F..." at bounding box center [209, 161] width 104 height 33
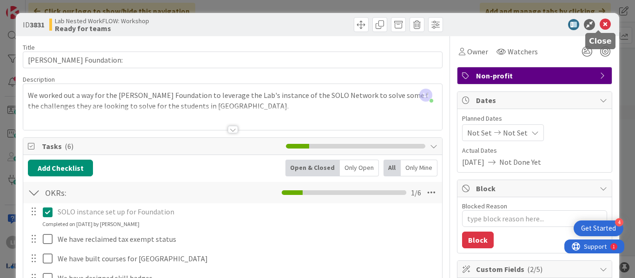
click at [600, 25] on icon at bounding box center [604, 24] width 11 height 11
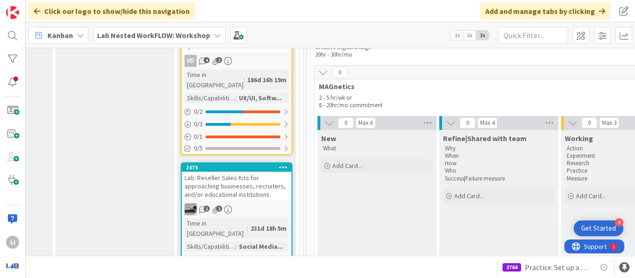
scroll to position [2389, 1206]
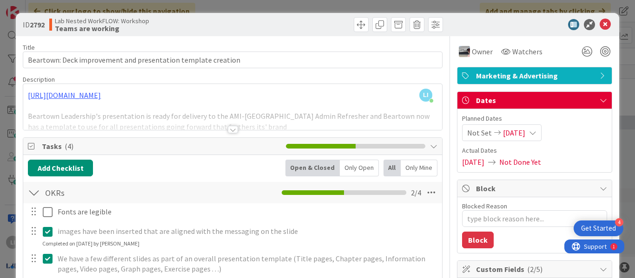
click at [601, 24] on icon at bounding box center [604, 24] width 11 height 11
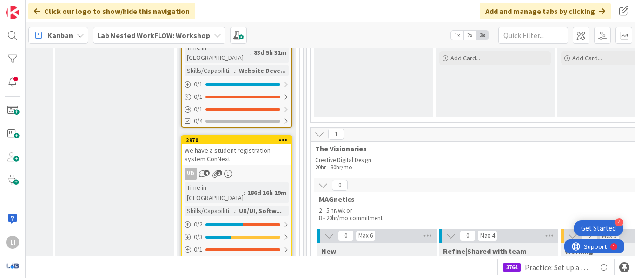
scroll to position [2275, 1206]
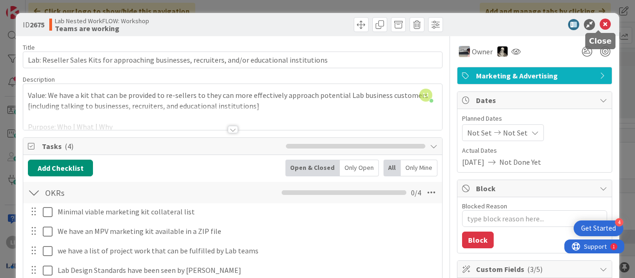
click at [601, 26] on icon at bounding box center [604, 24] width 11 height 11
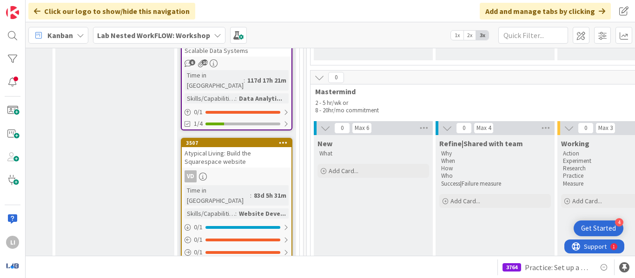
scroll to position [2131, 1206]
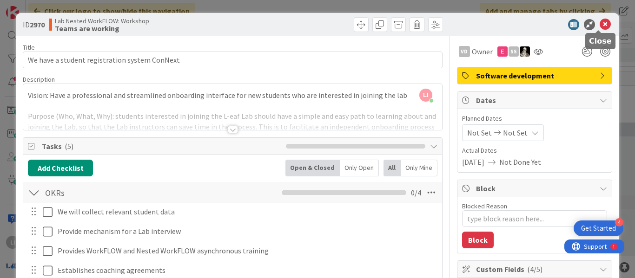
click at [599, 24] on icon at bounding box center [604, 24] width 11 height 11
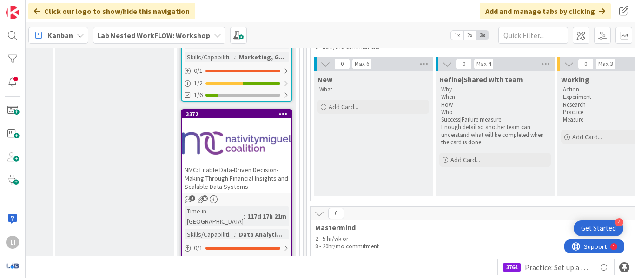
scroll to position [1998, 1206]
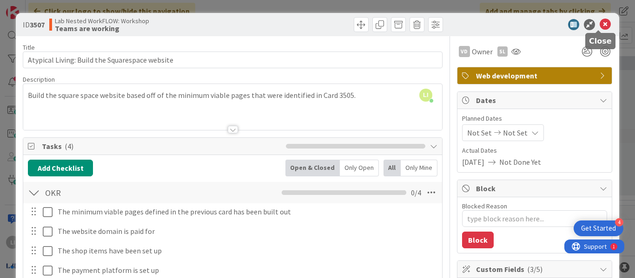
click at [599, 26] on icon at bounding box center [604, 24] width 11 height 11
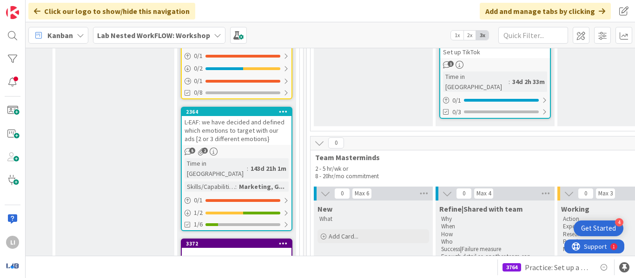
click at [250, 252] on div at bounding box center [237, 273] width 110 height 42
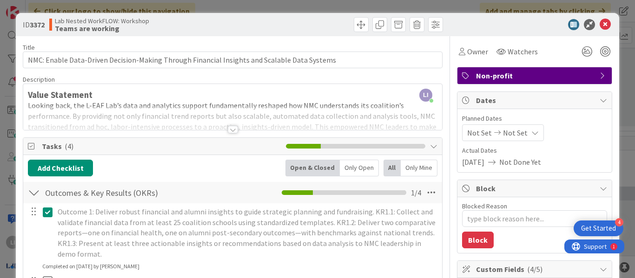
click at [230, 127] on div at bounding box center [233, 129] width 10 height 7
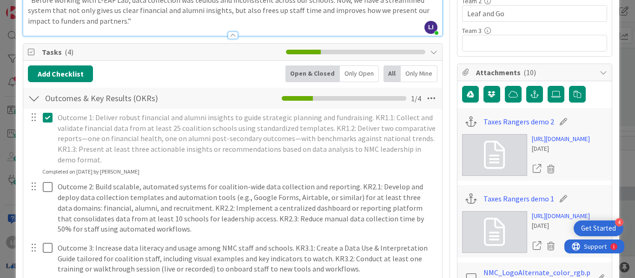
scroll to position [375, 0]
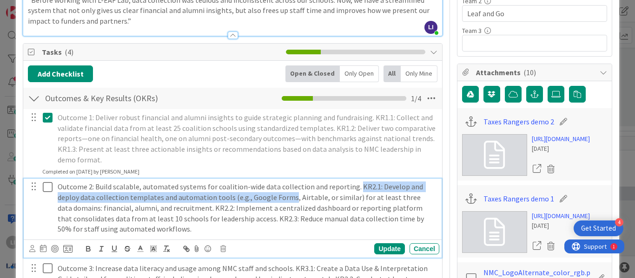
type textarea "x"
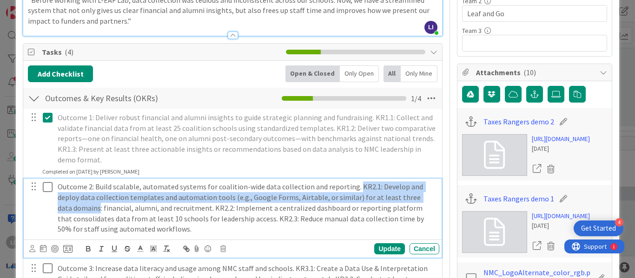
drag, startPoint x: 352, startPoint y: 177, endPoint x: 85, endPoint y: 194, distance: 267.7
click at [85, 194] on p "Outcome 2: Build scalable, automated systems for coalition-wide data collection…" at bounding box center [247, 208] width 378 height 53
copy p "KR2.1: Develop and deploy data collection templates and automation tools (e.g.,…"
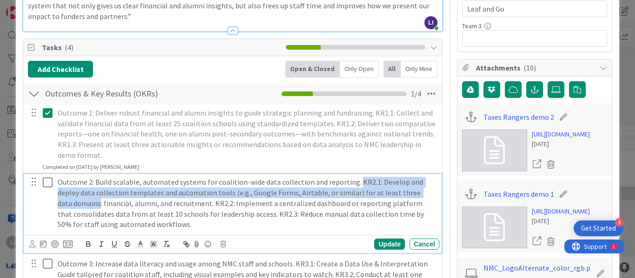
scroll to position [383, 0]
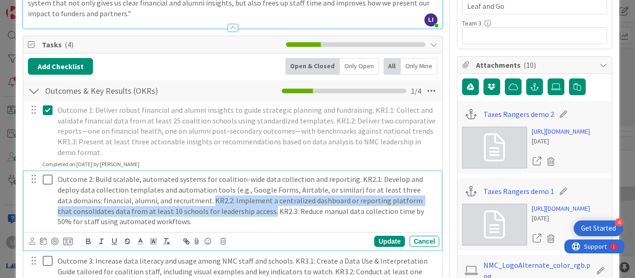
drag, startPoint x: 197, startPoint y: 191, endPoint x: 254, endPoint y: 202, distance: 57.7
click at [254, 202] on p "Outcome 2: Build scalable, automated systems for coalition-wide data collection…" at bounding box center [247, 200] width 378 height 53
copy p "KR2.2: Implement a centralized dashboard or reporting platform that consolidate…"
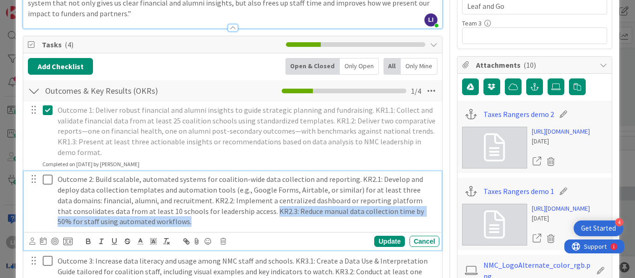
drag, startPoint x: 256, startPoint y: 204, endPoint x: 163, endPoint y: 210, distance: 93.5
click at [163, 210] on p "Outcome 2: Build scalable, automated systems for coalition-wide data collection…" at bounding box center [247, 200] width 378 height 53
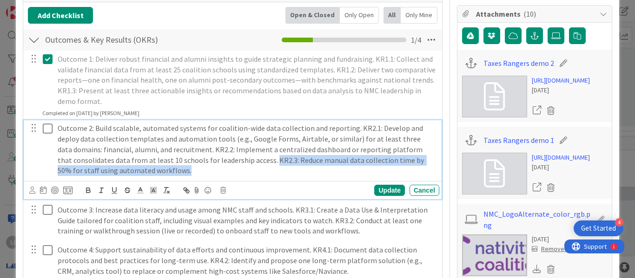
scroll to position [434, 0]
copy p "KR2.3: Reduce manual data collection time by 50% for staff using automated work…"
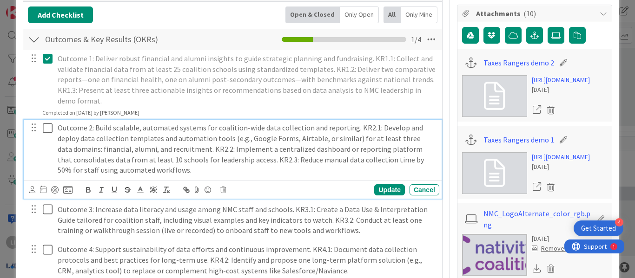
click at [221, 127] on p "Outcome 2: Build scalable, automated systems for coalition-wide data collection…" at bounding box center [247, 149] width 378 height 53
